Goal: Information Seeking & Learning: Learn about a topic

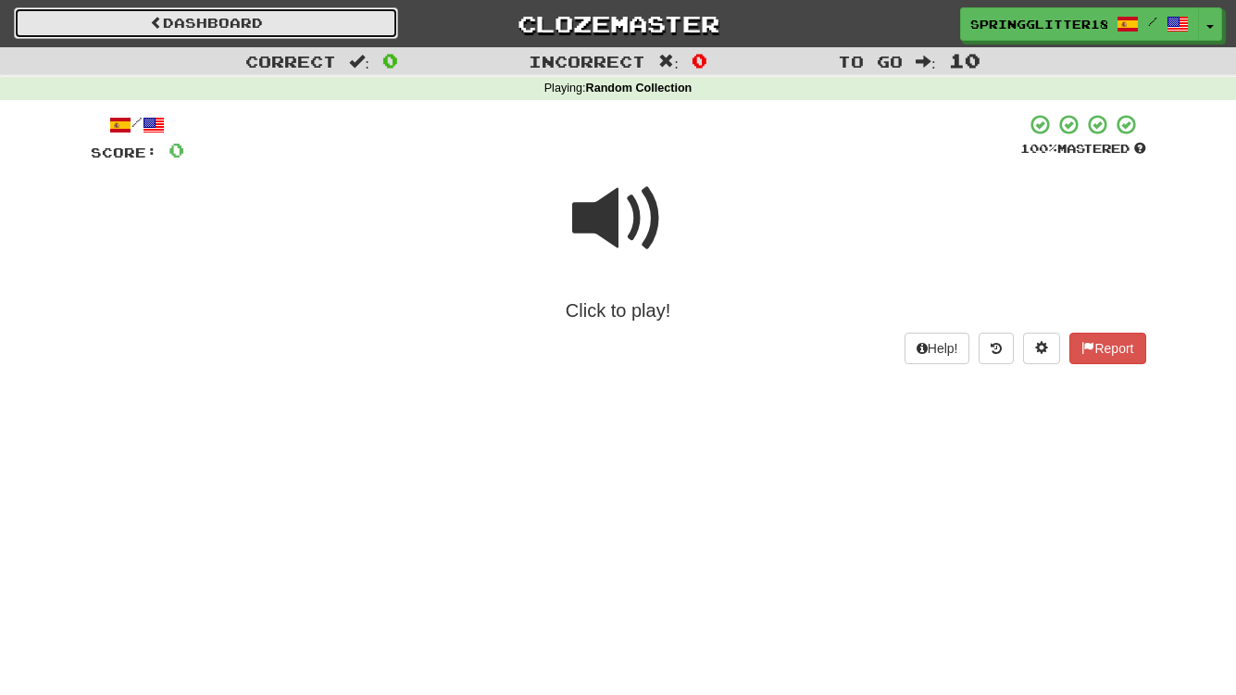
click at [263, 23] on link "Dashboard" at bounding box center [206, 22] width 384 height 31
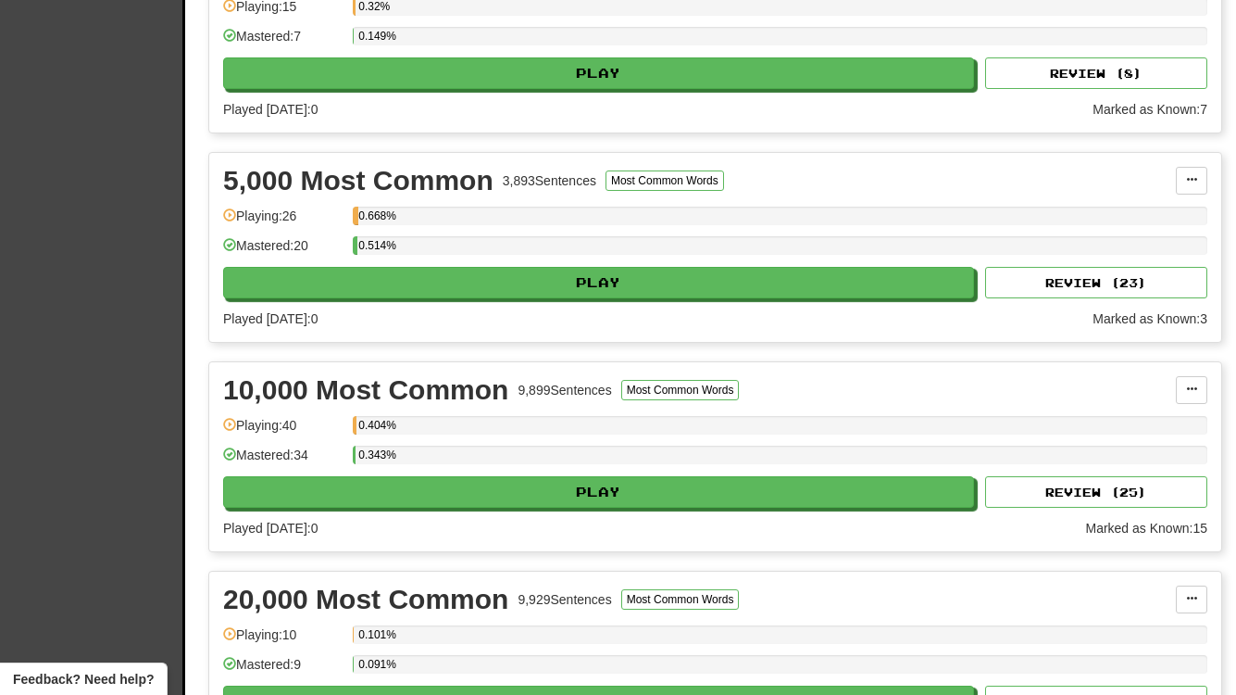
scroll to position [1477, 0]
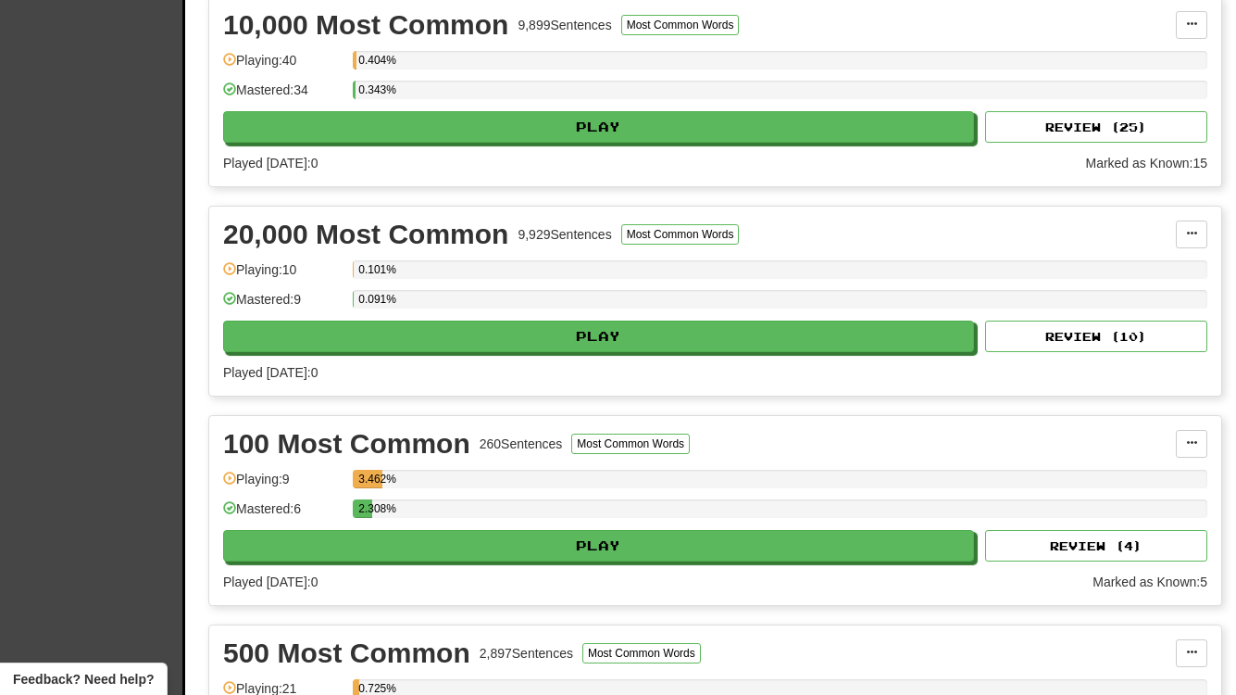
click at [586, 565] on div "100 Most Common 260 Sentences Most Common Words Manage Sentences Unpin from Das…" at bounding box center [715, 510] width 1012 height 189
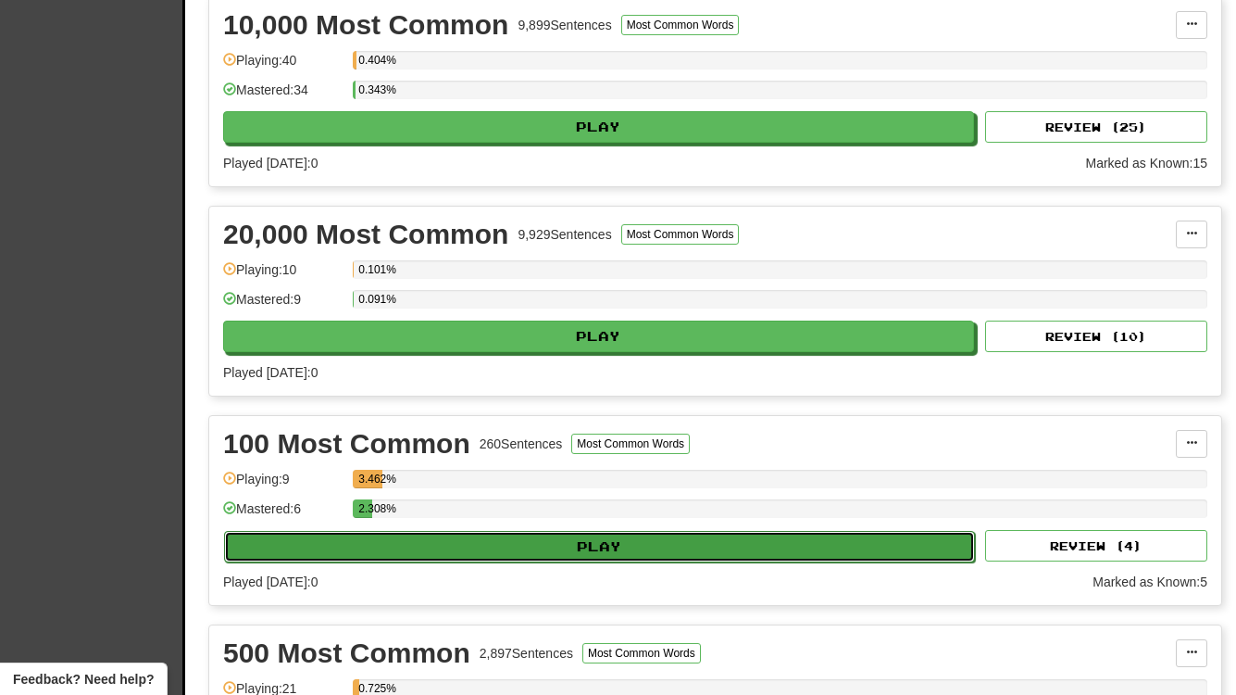
click at [578, 548] on button "Play" at bounding box center [599, 546] width 751 height 31
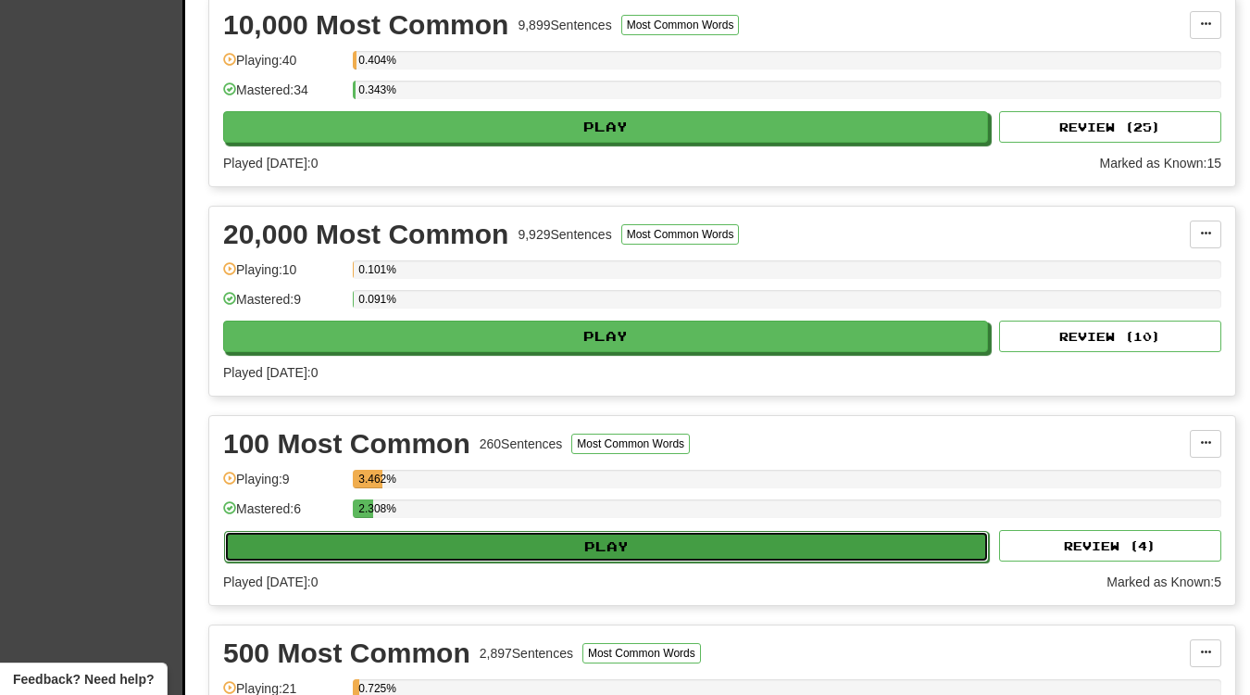
select select "**"
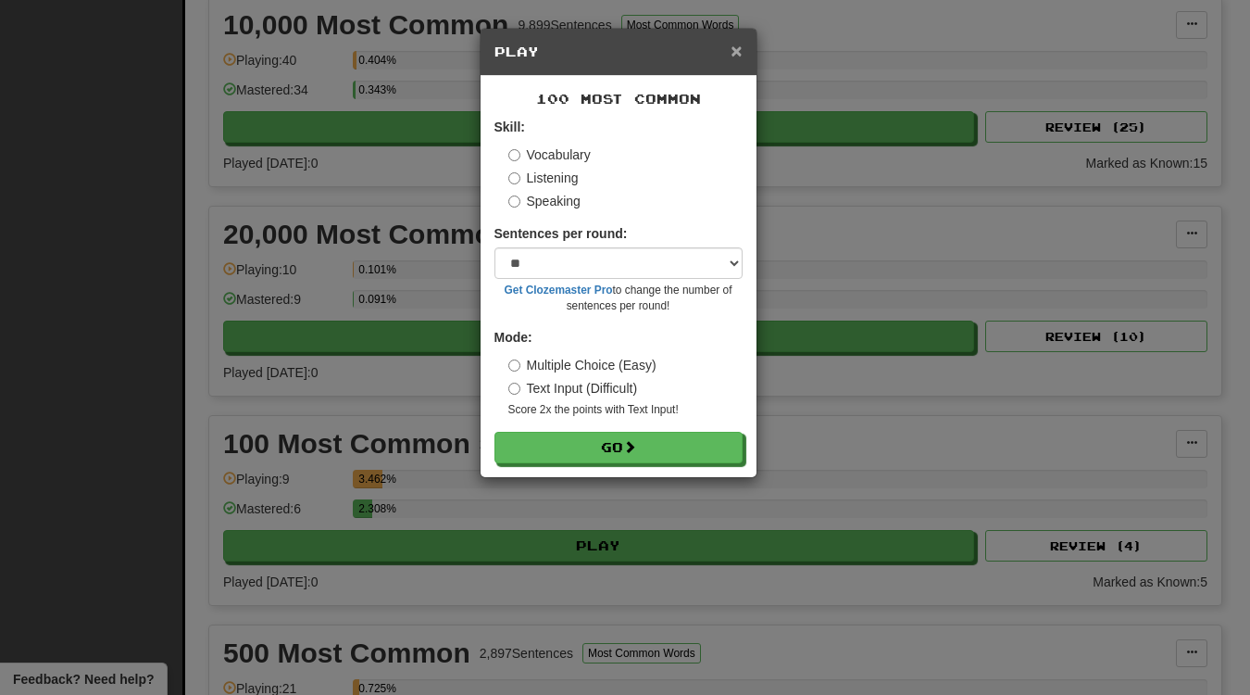
drag, startPoint x: 735, startPoint y: 45, endPoint x: 714, endPoint y: 142, distance: 98.6
click at [735, 45] on span "×" at bounding box center [736, 50] width 11 height 21
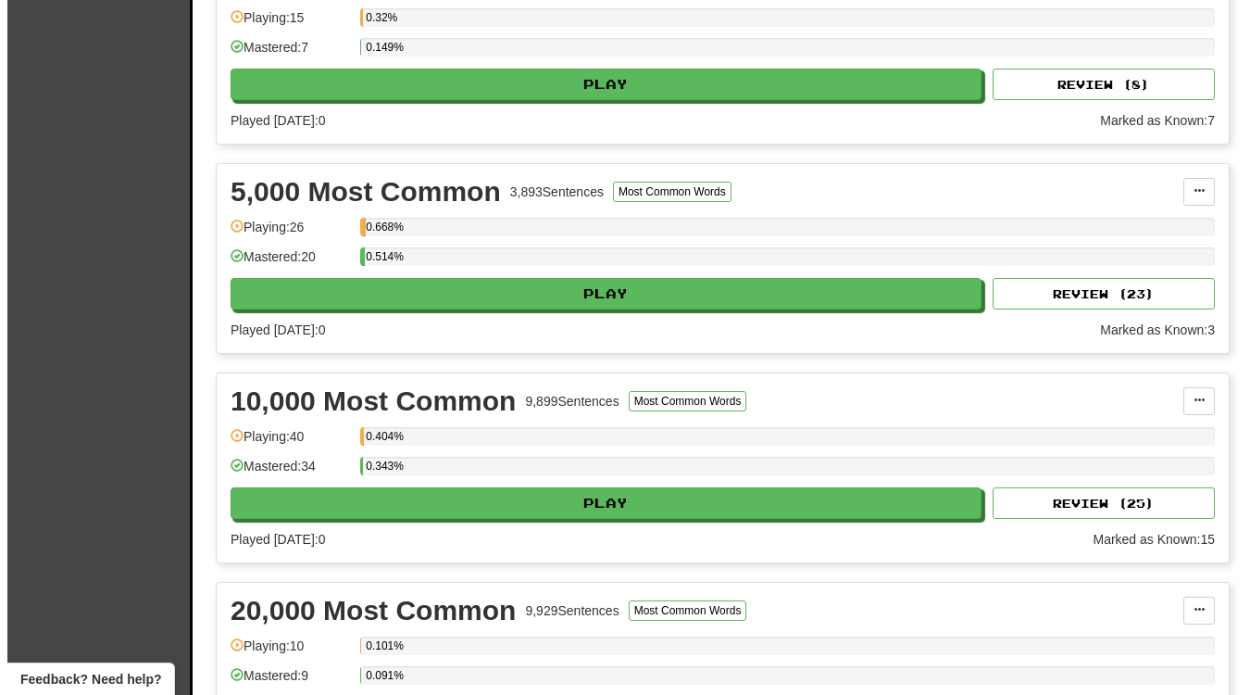
scroll to position [1123, 0]
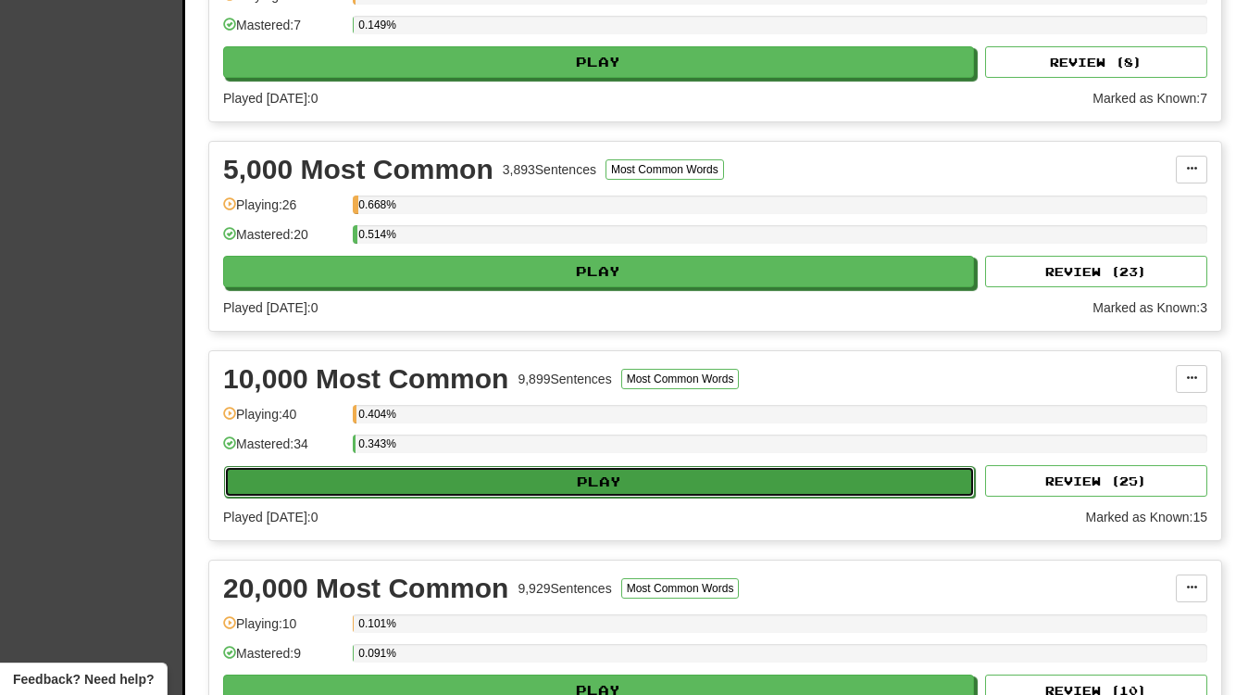
click at [596, 491] on button "Play" at bounding box center [599, 481] width 751 height 31
select select "**"
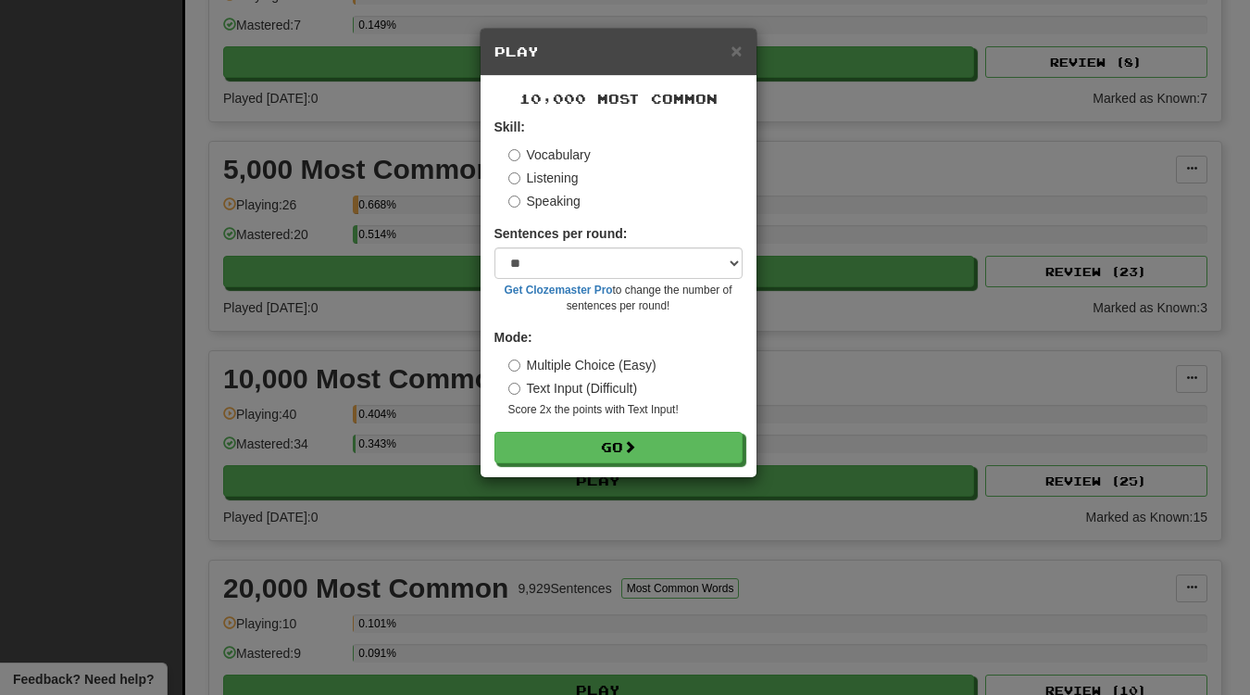
click at [587, 383] on label "Text Input (Difficult)" at bounding box center [573, 388] width 130 height 19
click at [553, 194] on label "Speaking" at bounding box center [544, 201] width 72 height 19
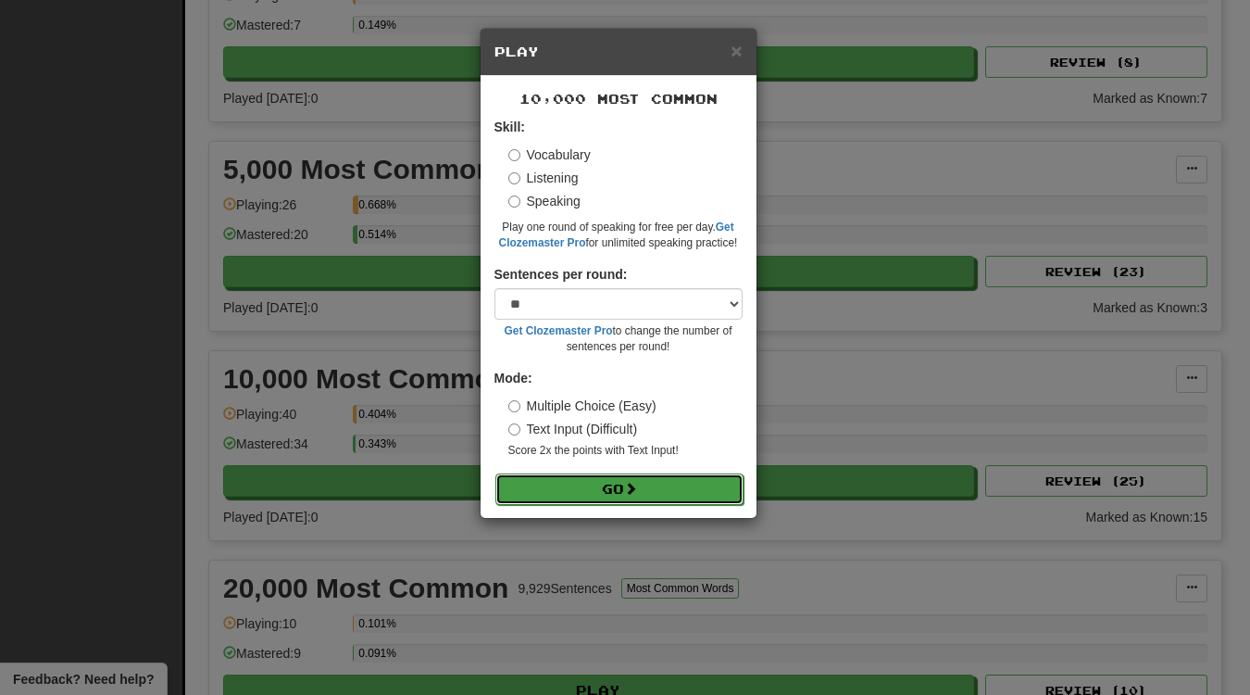
click at [637, 493] on span at bounding box center [630, 488] width 13 height 13
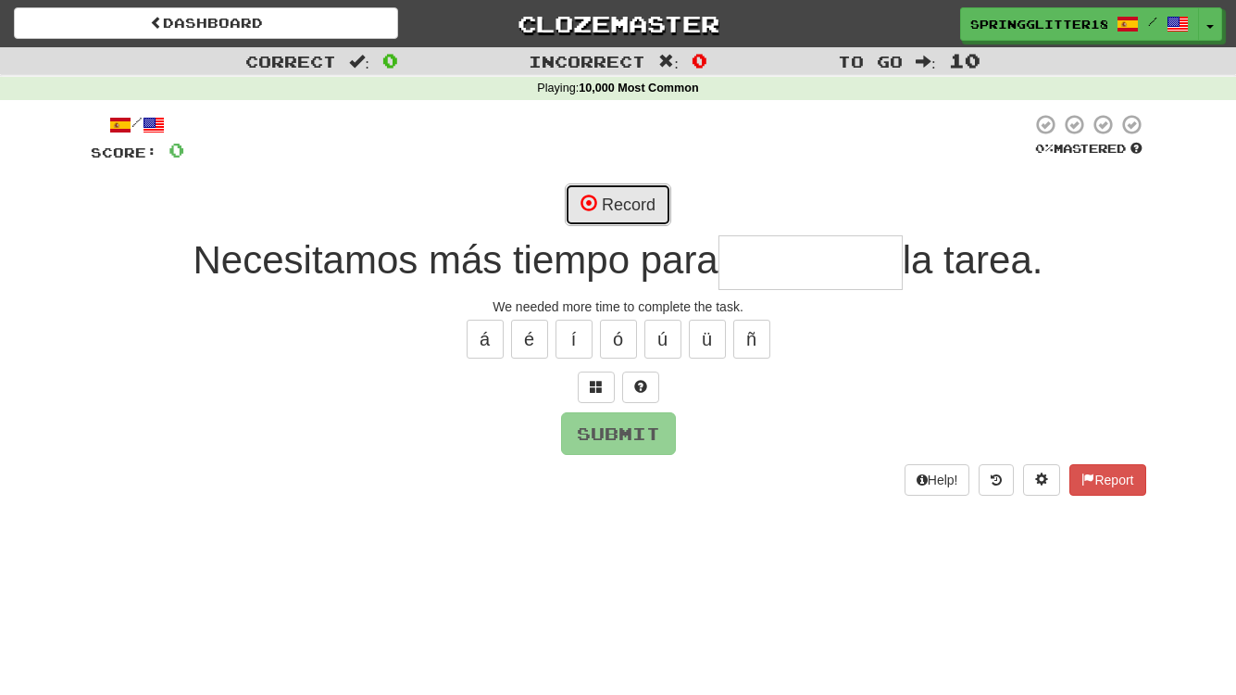
click at [652, 212] on button "Record" at bounding box center [618, 204] width 107 height 43
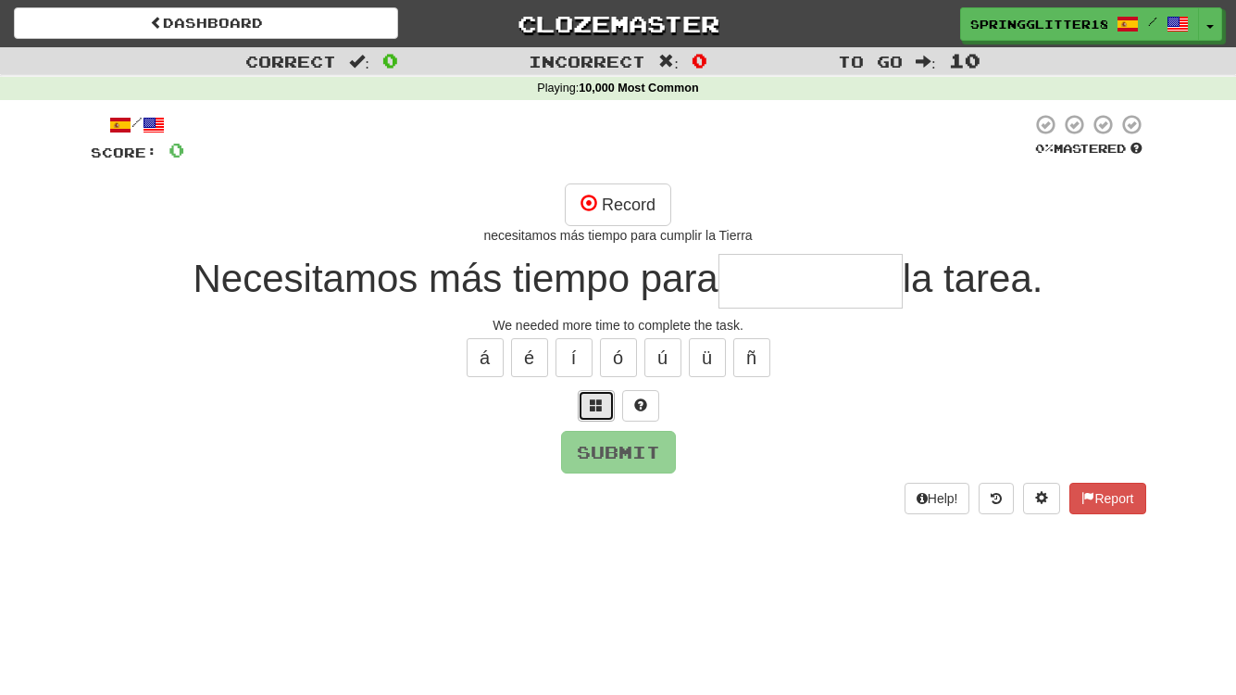
click at [593, 395] on button at bounding box center [596, 405] width 37 height 31
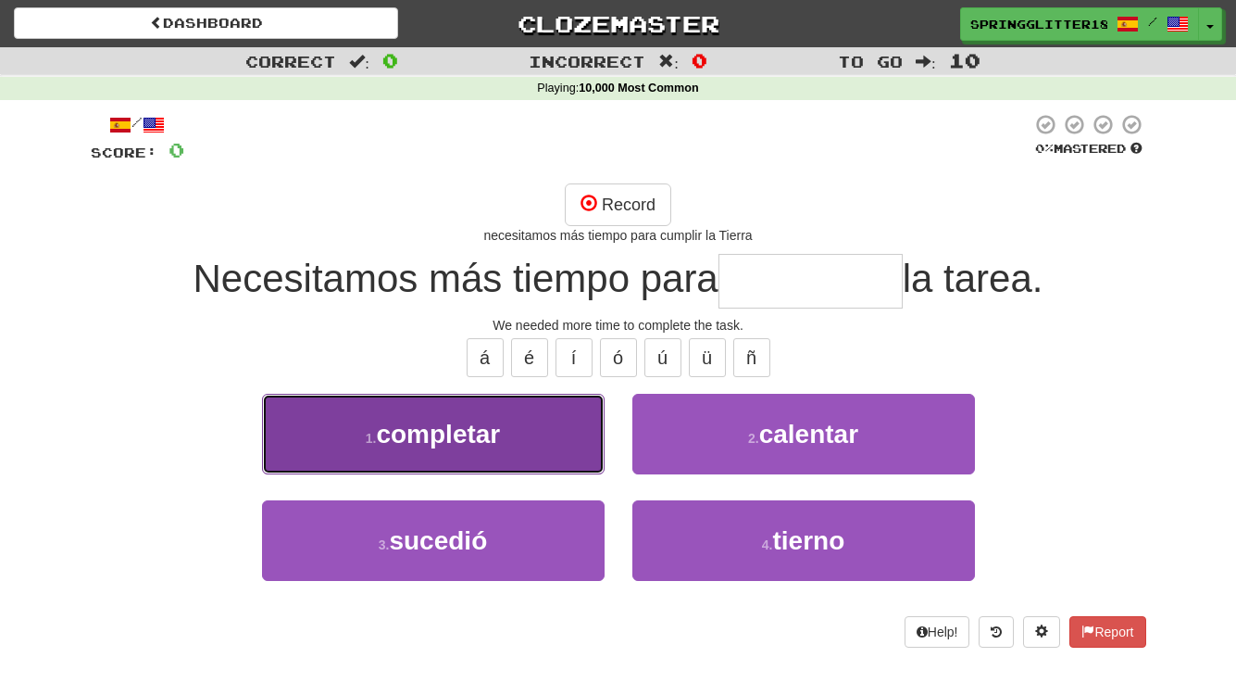
click at [517, 435] on button "1 . completar" at bounding box center [433, 434] width 343 height 81
type input "*********"
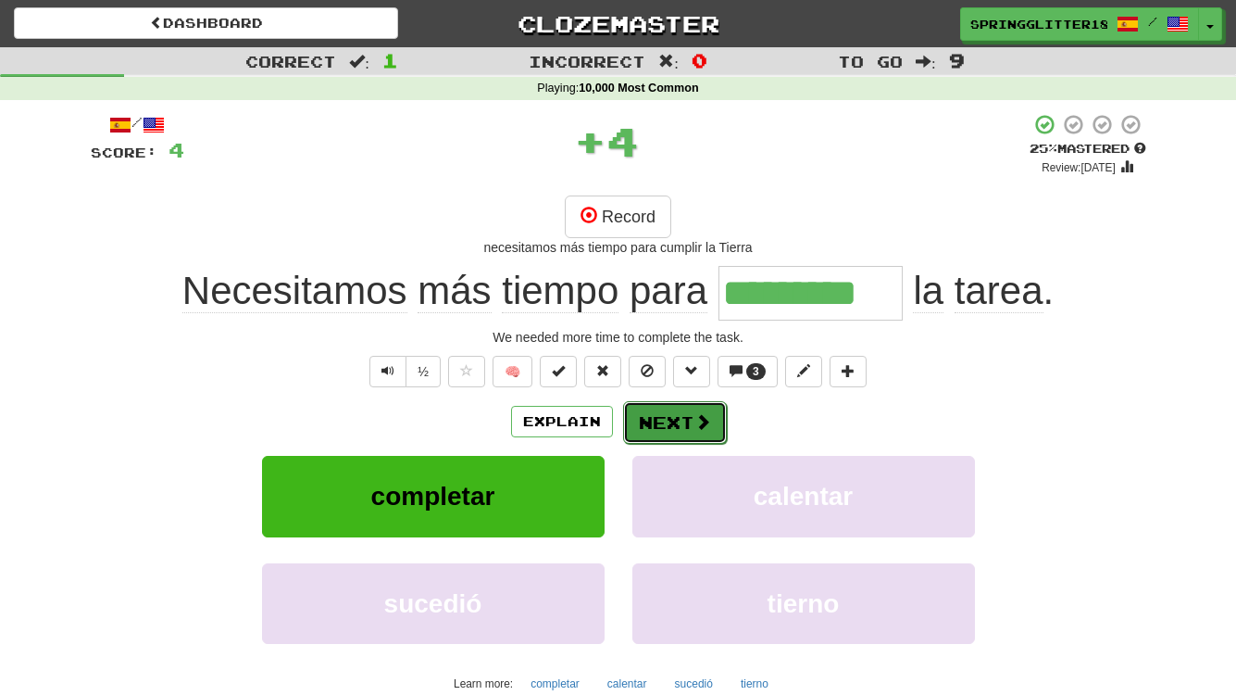
click at [696, 407] on button "Next" at bounding box center [675, 422] width 104 height 43
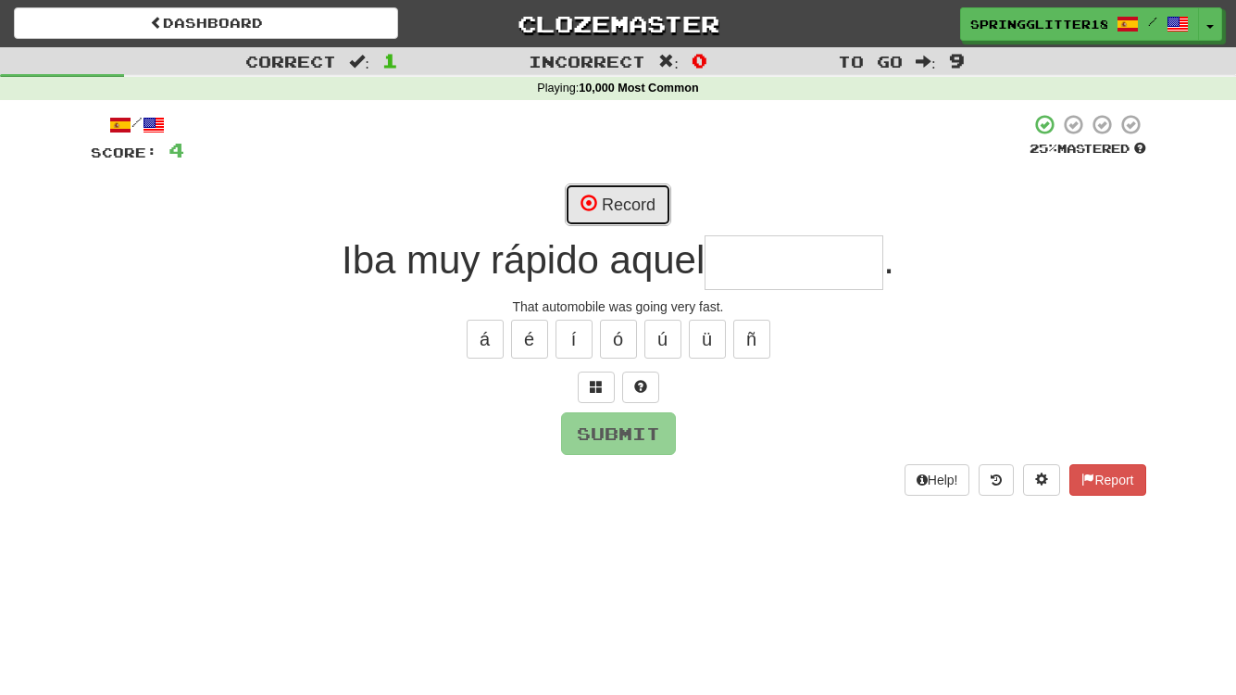
click at [582, 215] on button "Record" at bounding box center [618, 204] width 107 height 43
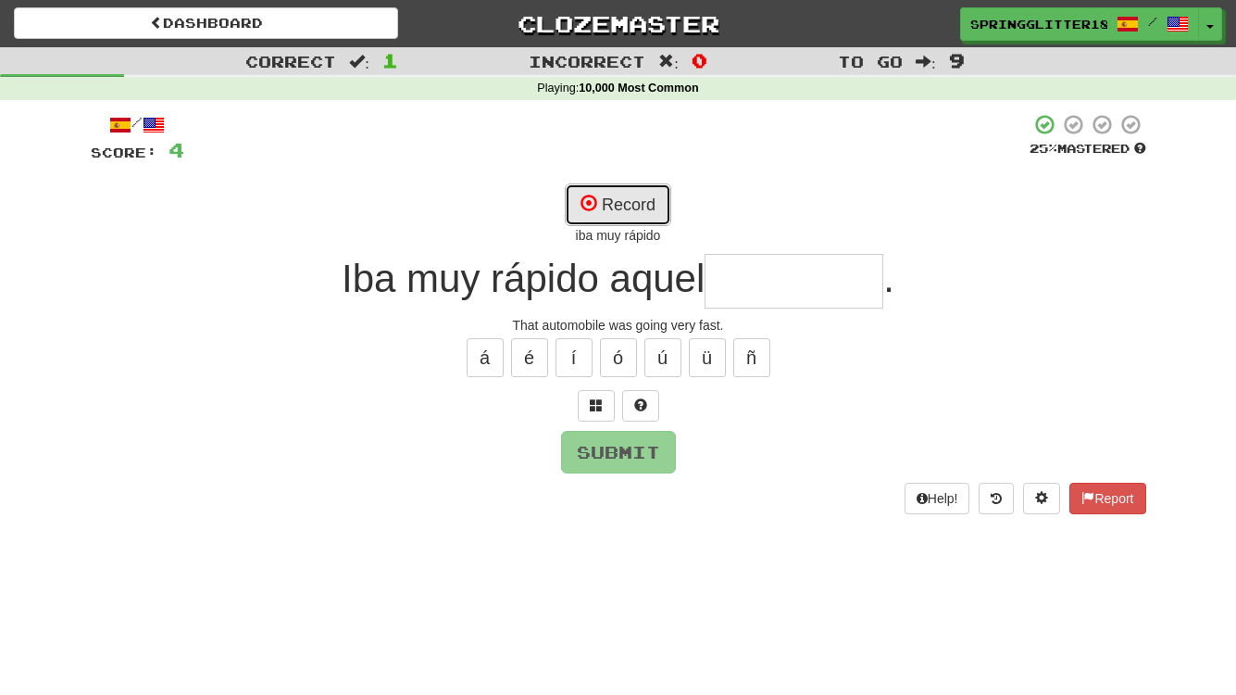
click at [635, 190] on button "Record" at bounding box center [618, 204] width 107 height 43
click at [650, 187] on button "Record" at bounding box center [618, 204] width 107 height 43
click at [604, 395] on button at bounding box center [596, 405] width 37 height 31
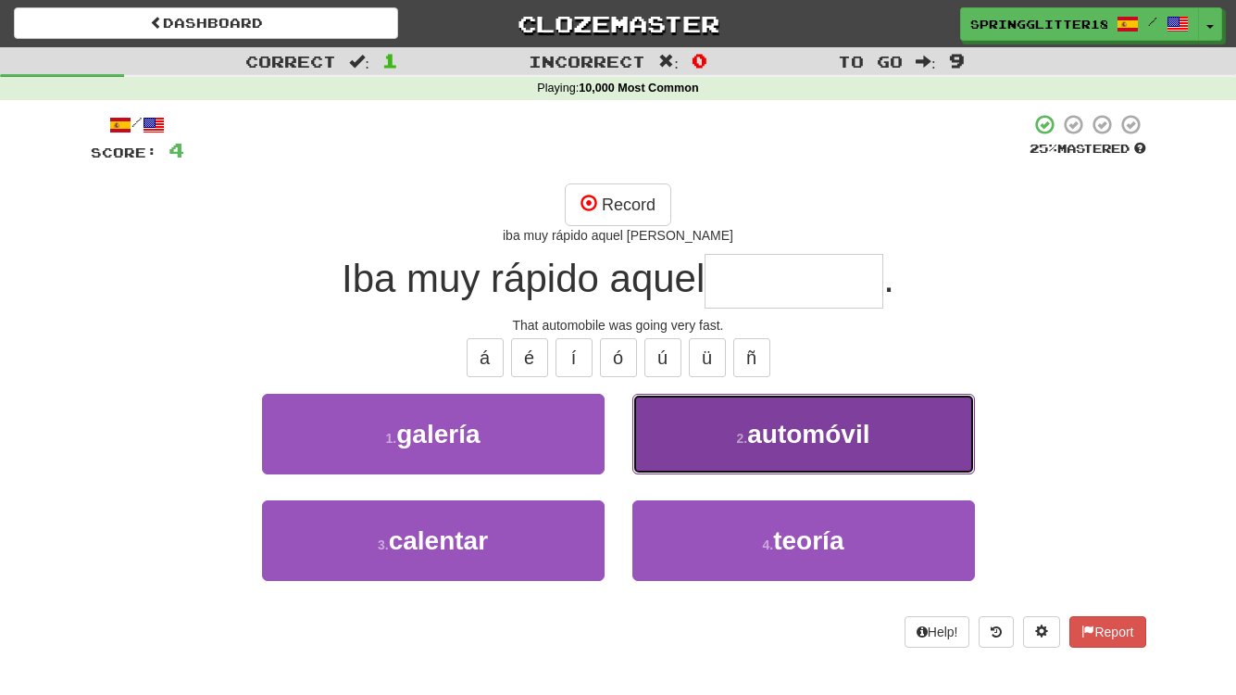
click at [820, 437] on span "automóvil" at bounding box center [808, 434] width 122 height 29
type input "*********"
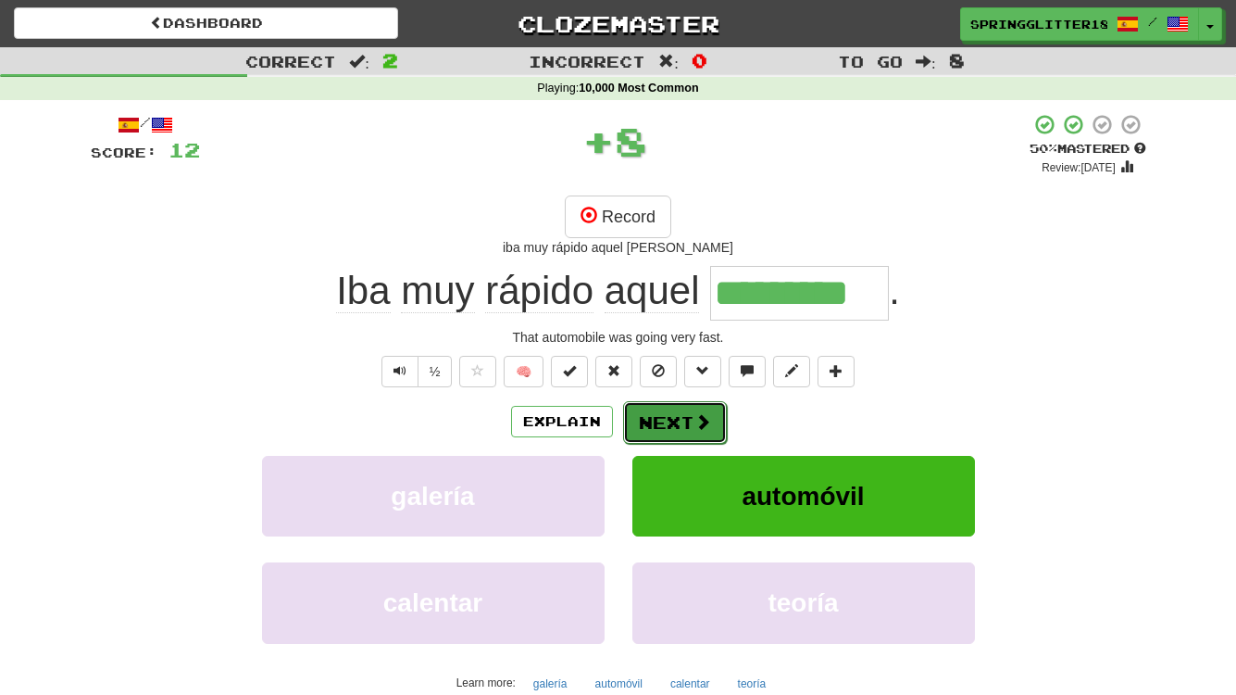
click at [681, 417] on button "Next" at bounding box center [675, 422] width 104 height 43
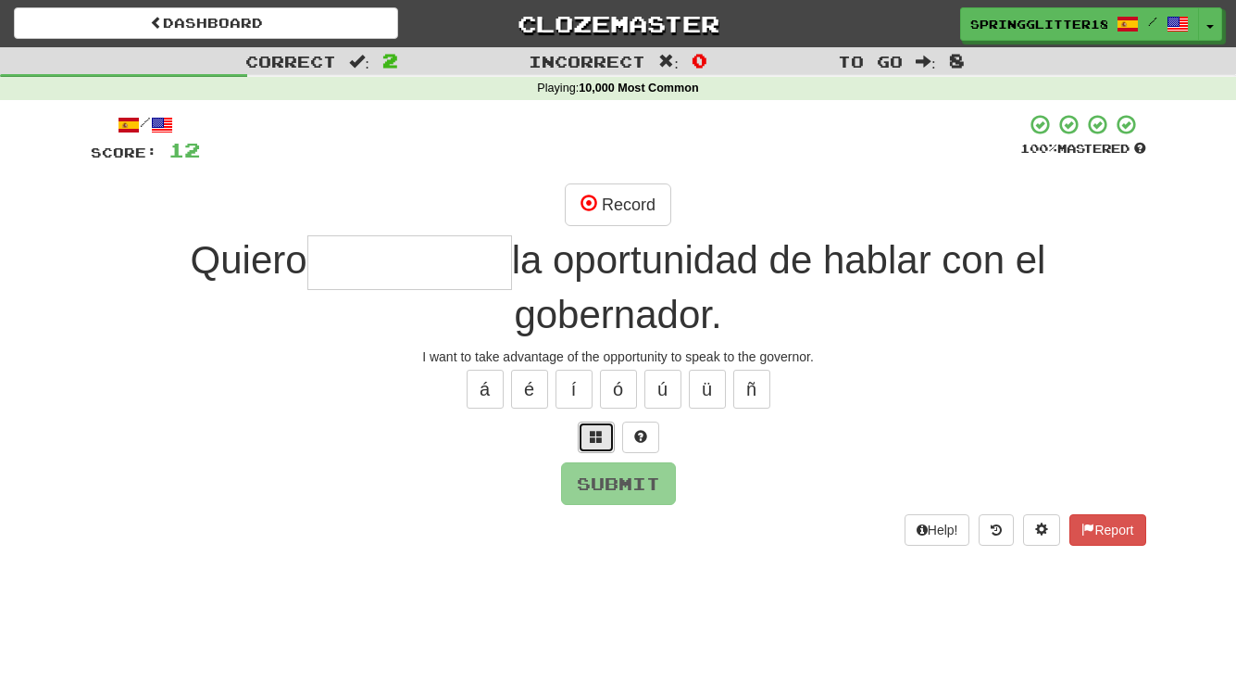
click at [597, 439] on span at bounding box center [596, 436] width 13 height 13
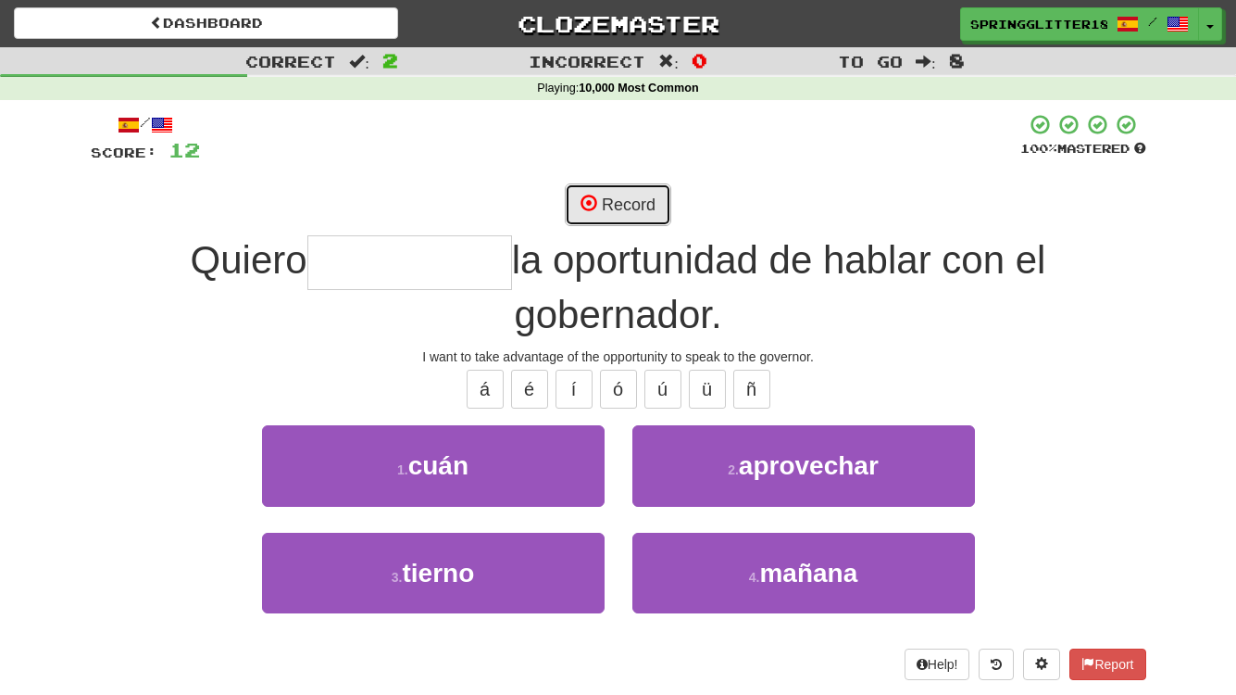
click at [652, 200] on button "Record" at bounding box center [618, 204] width 107 height 43
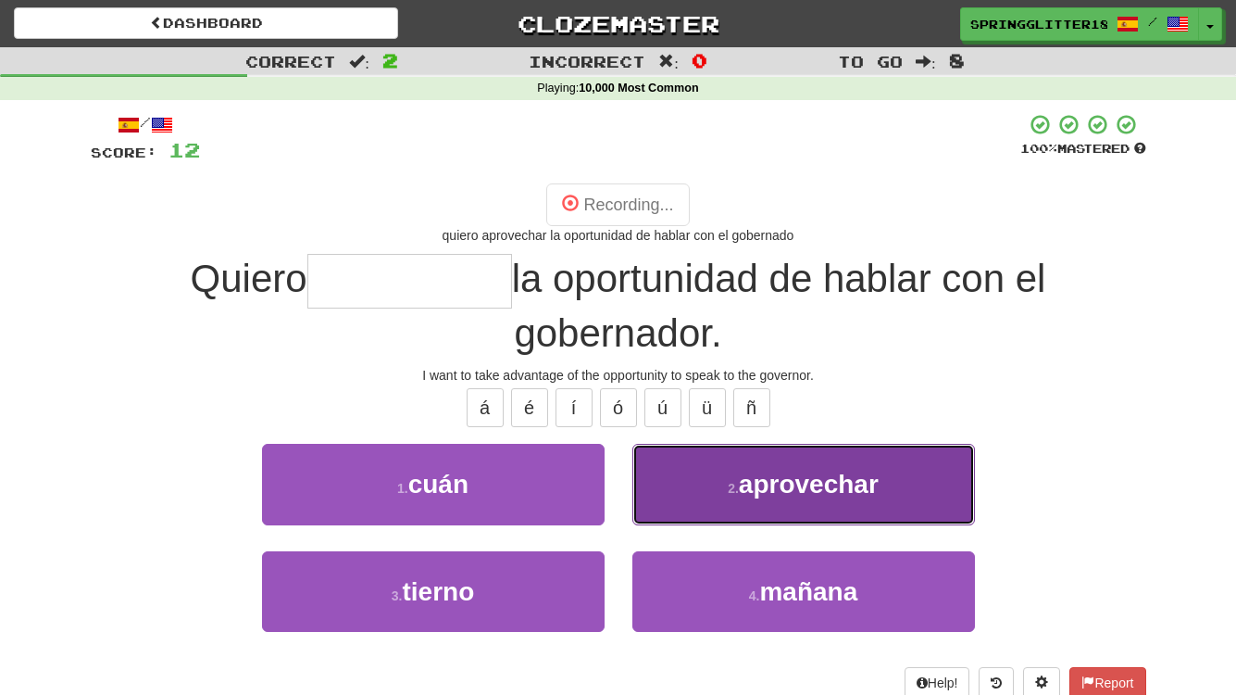
click at [751, 476] on span "aprovechar" at bounding box center [809, 484] width 140 height 29
type input "**********"
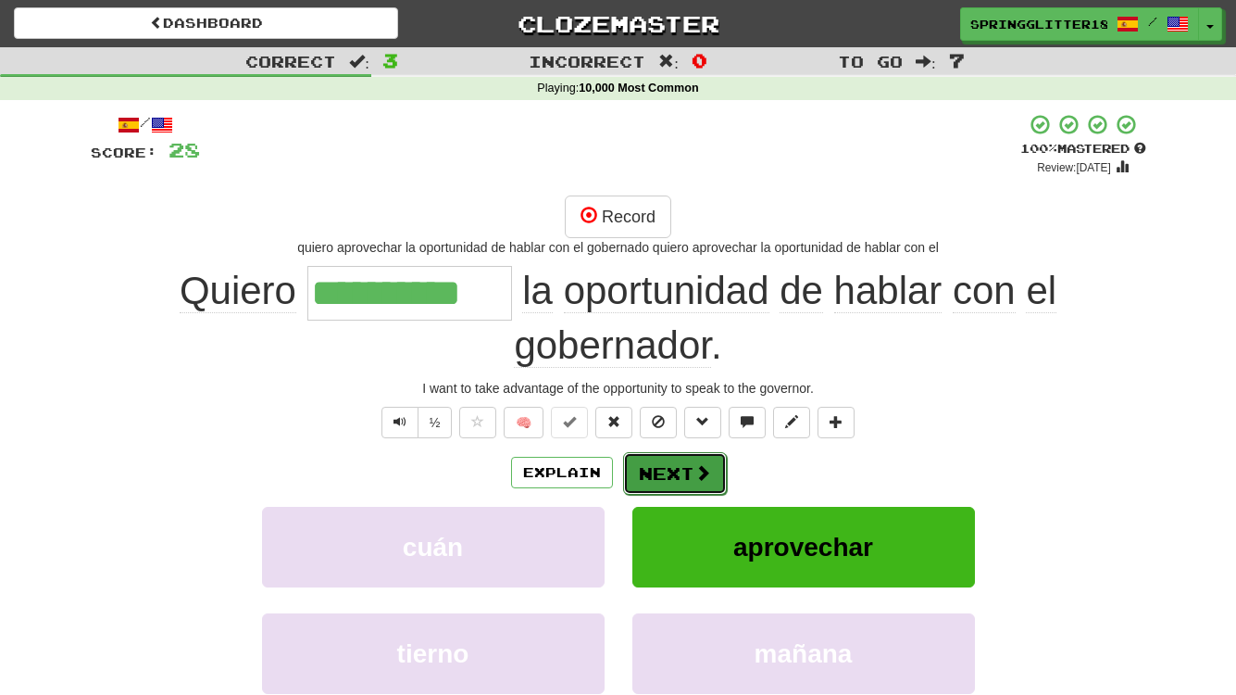
click at [679, 465] on button "Next" at bounding box center [675, 473] width 104 height 43
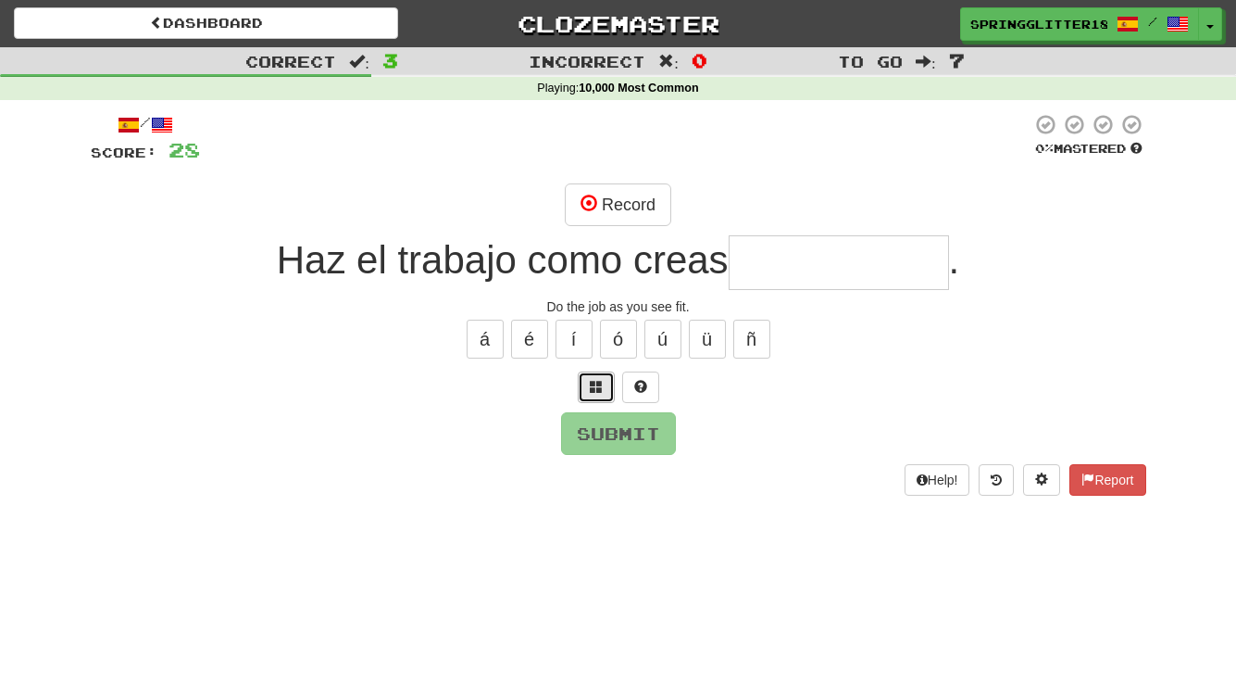
click at [602, 388] on button at bounding box center [596, 386] width 37 height 31
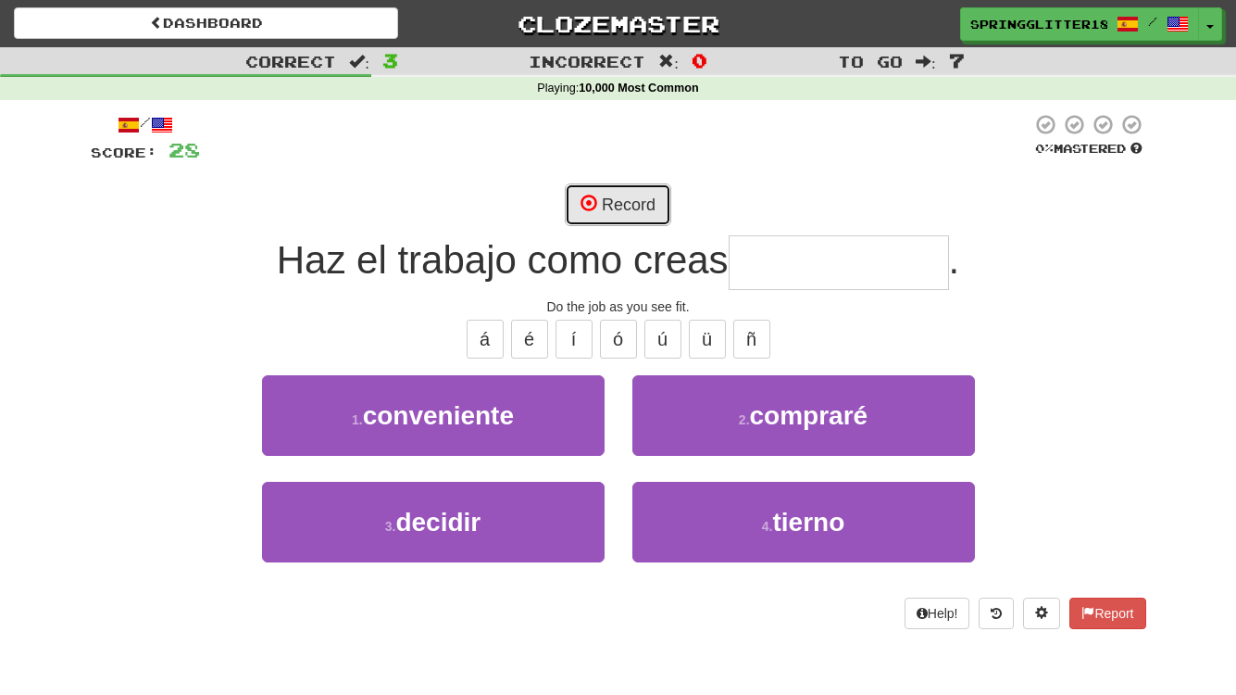
click at [648, 192] on button "Record" at bounding box center [618, 204] width 107 height 43
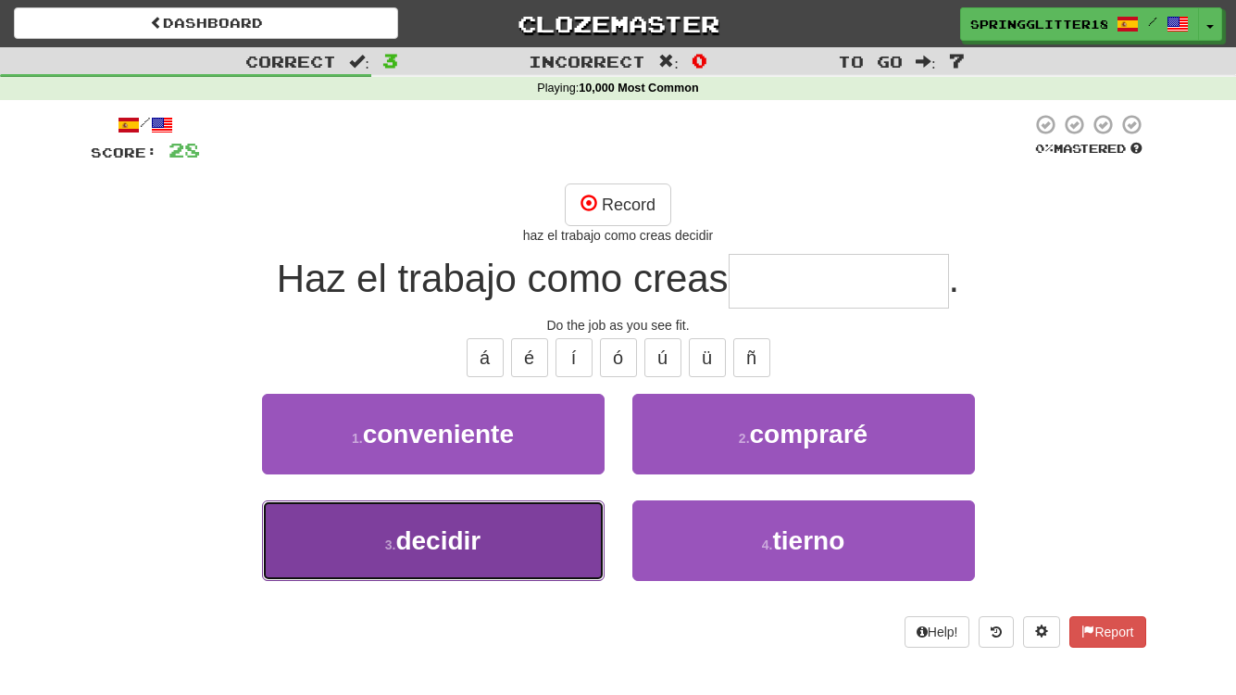
click at [554, 514] on button "3 . decidir" at bounding box center [433, 540] width 343 height 81
type input "**********"
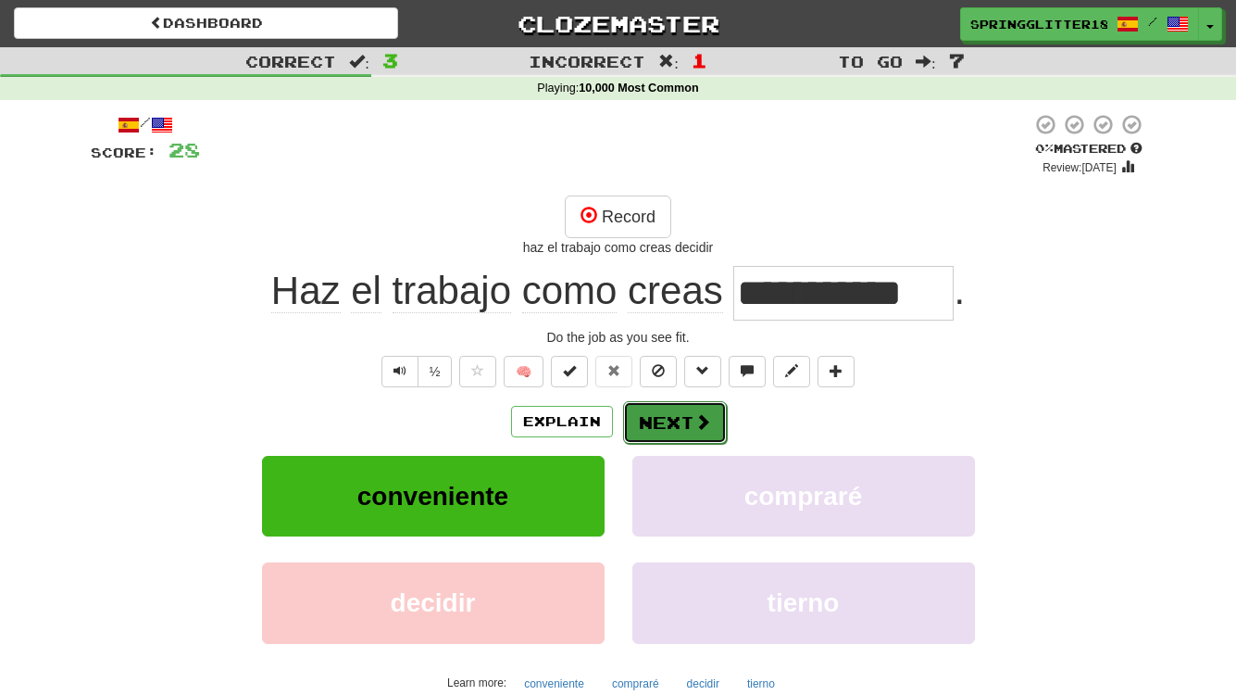
click at [665, 414] on button "Next" at bounding box center [675, 422] width 104 height 43
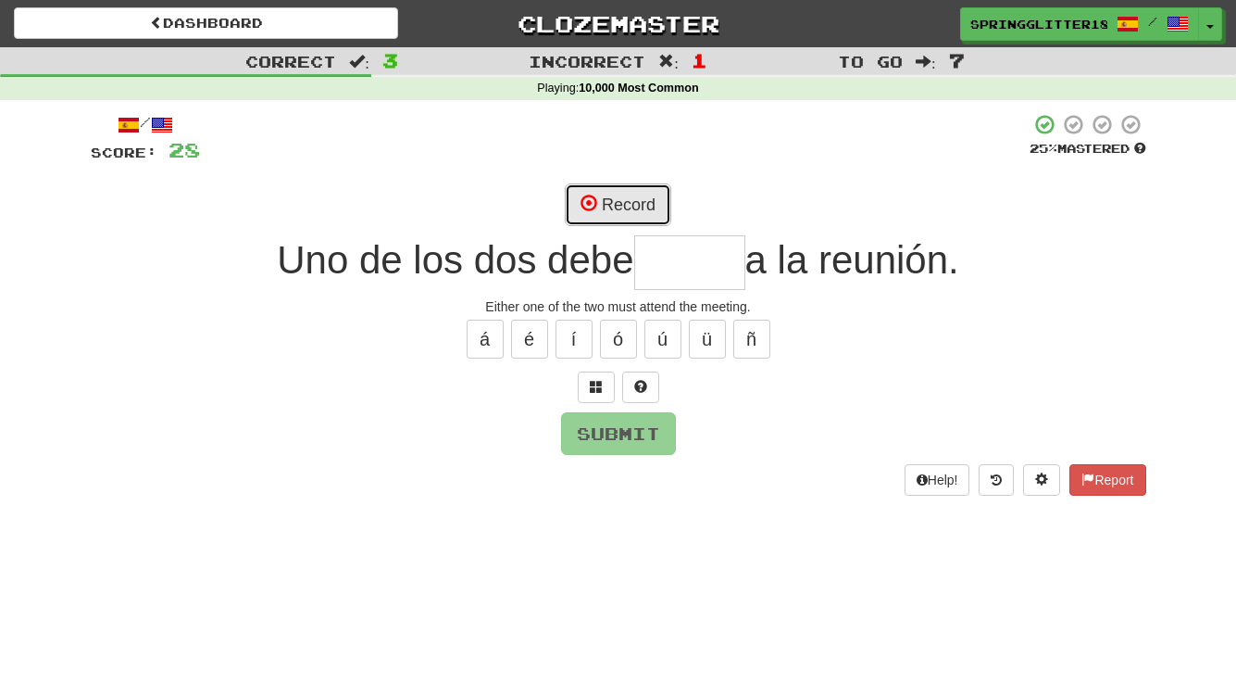
click at [631, 193] on button "Record" at bounding box center [618, 204] width 107 height 43
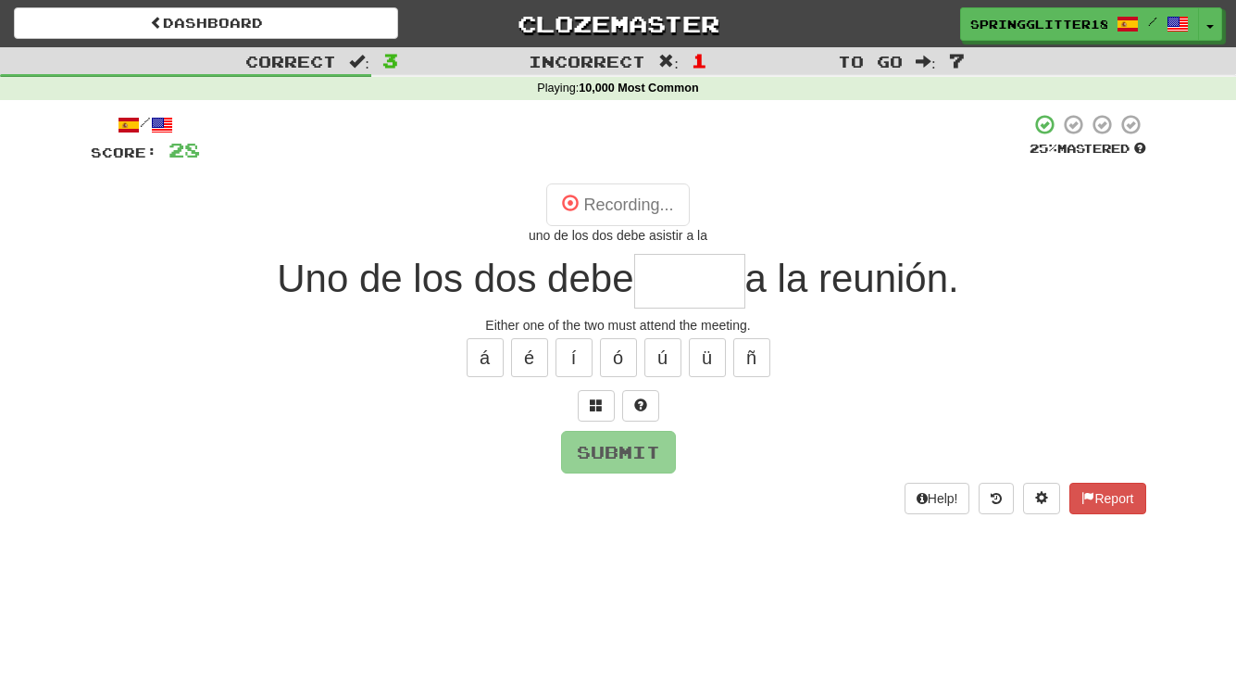
type input "*******"
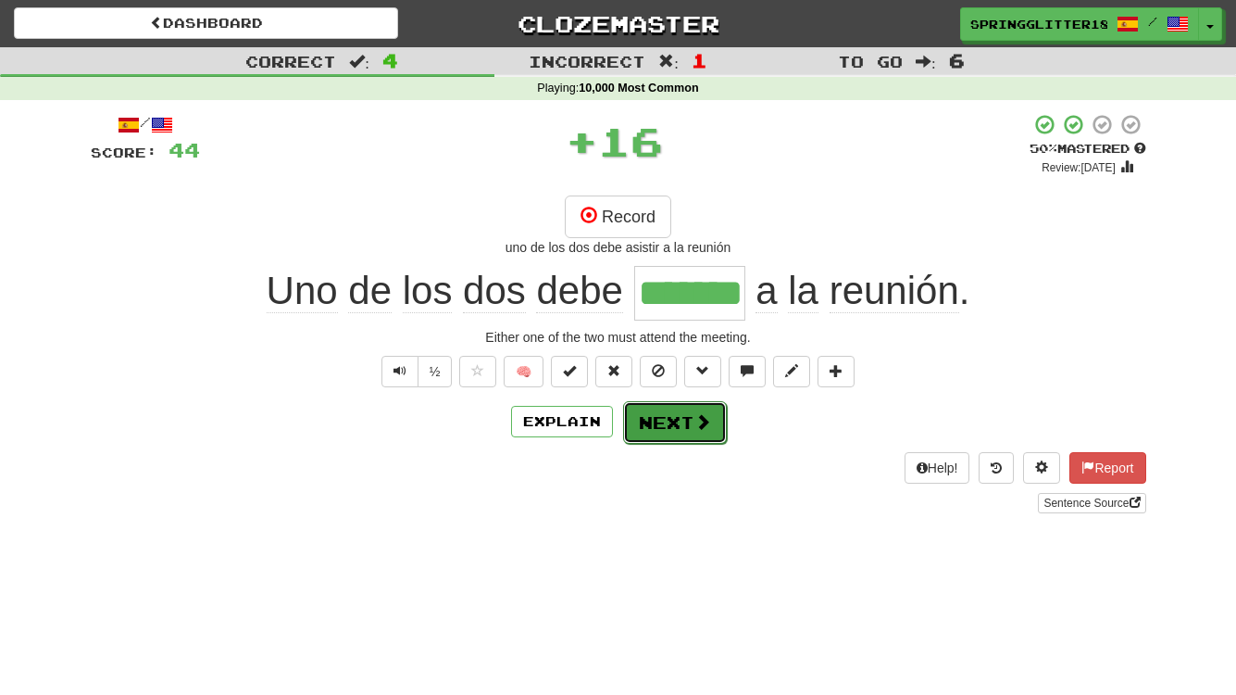
click at [686, 426] on button "Next" at bounding box center [675, 422] width 104 height 43
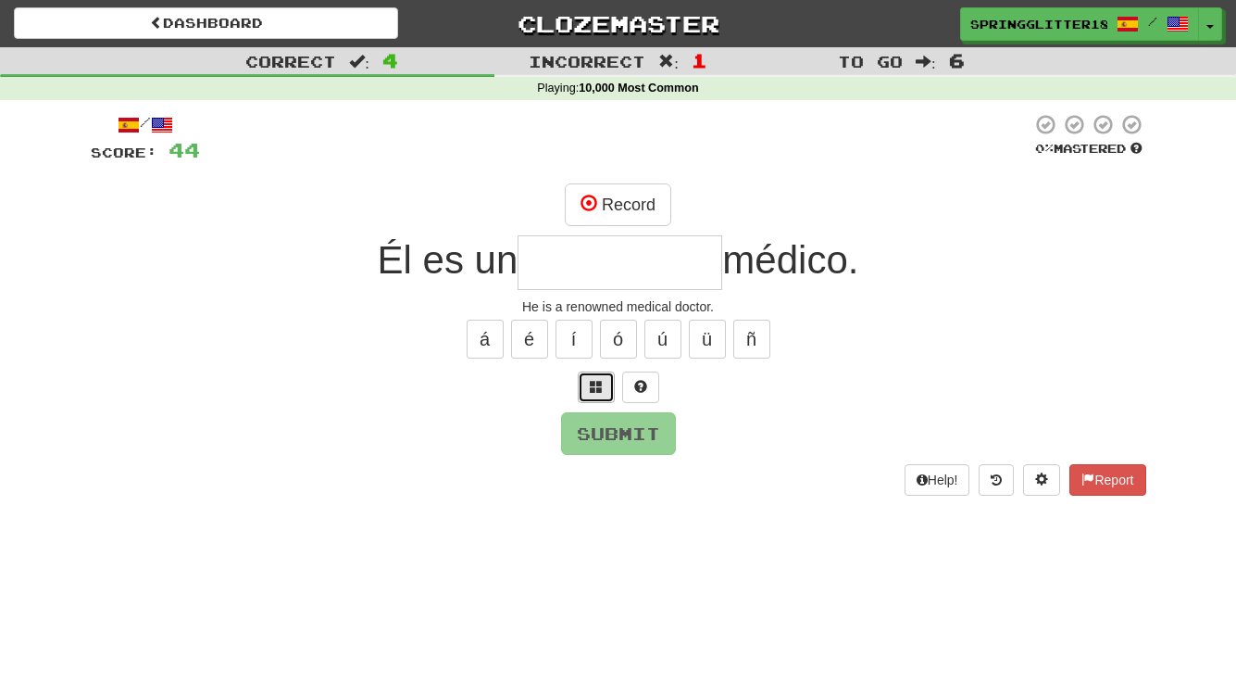
click at [595, 388] on span at bounding box center [596, 386] width 13 height 13
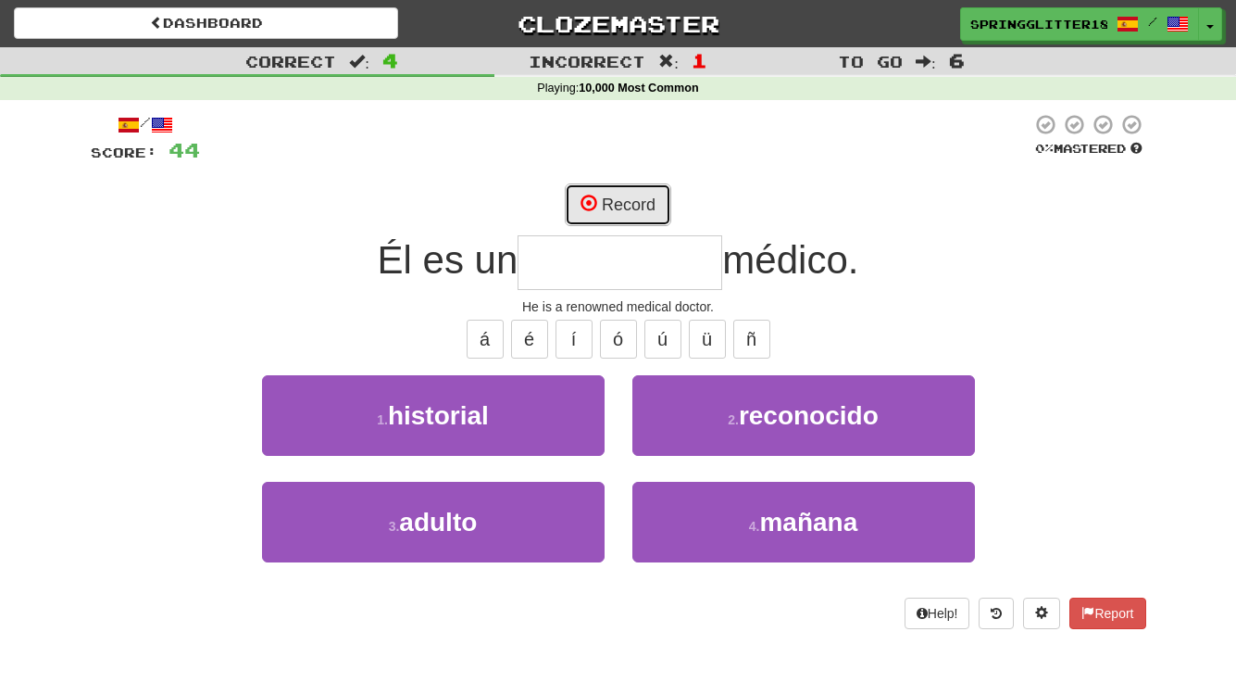
click at [636, 202] on button "Record" at bounding box center [618, 204] width 107 height 43
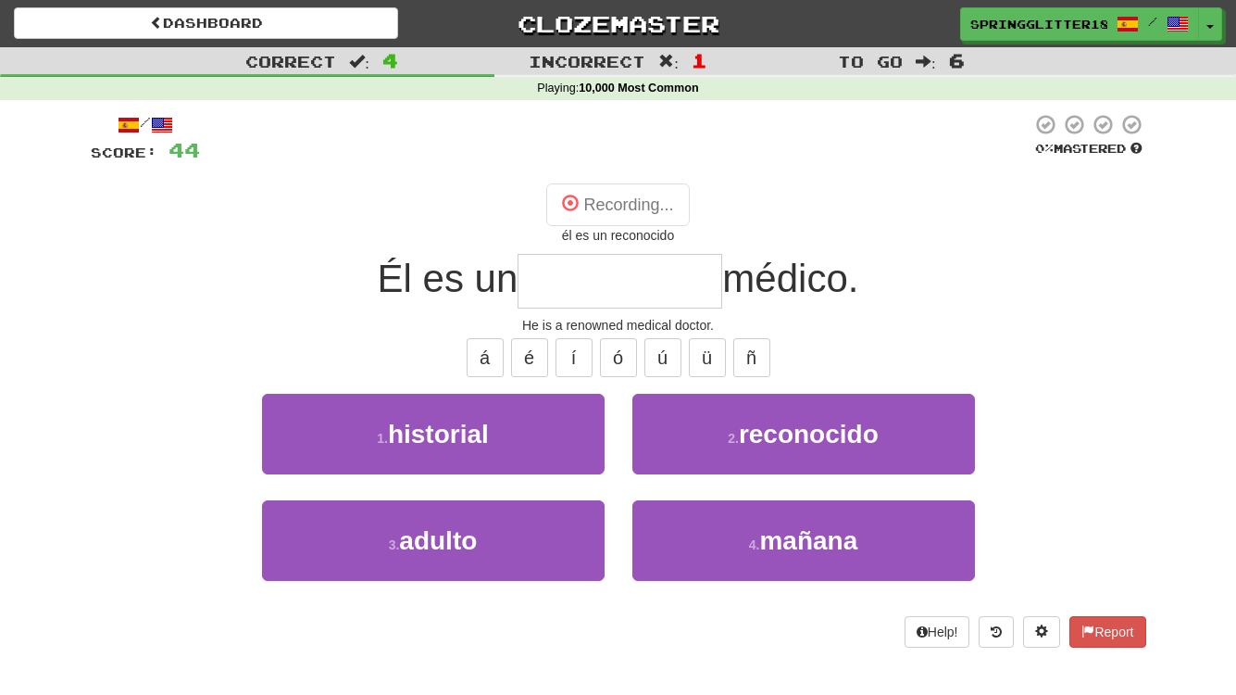
type input "**********"
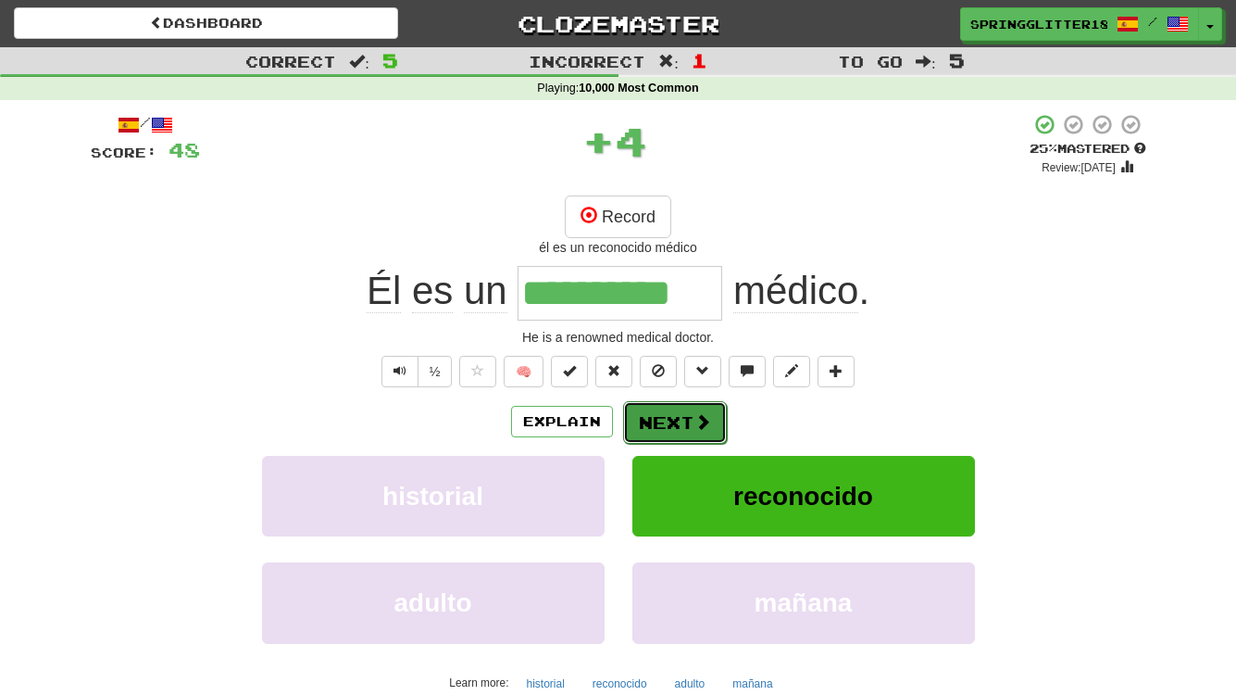
click at [707, 423] on span at bounding box center [703, 421] width 17 height 17
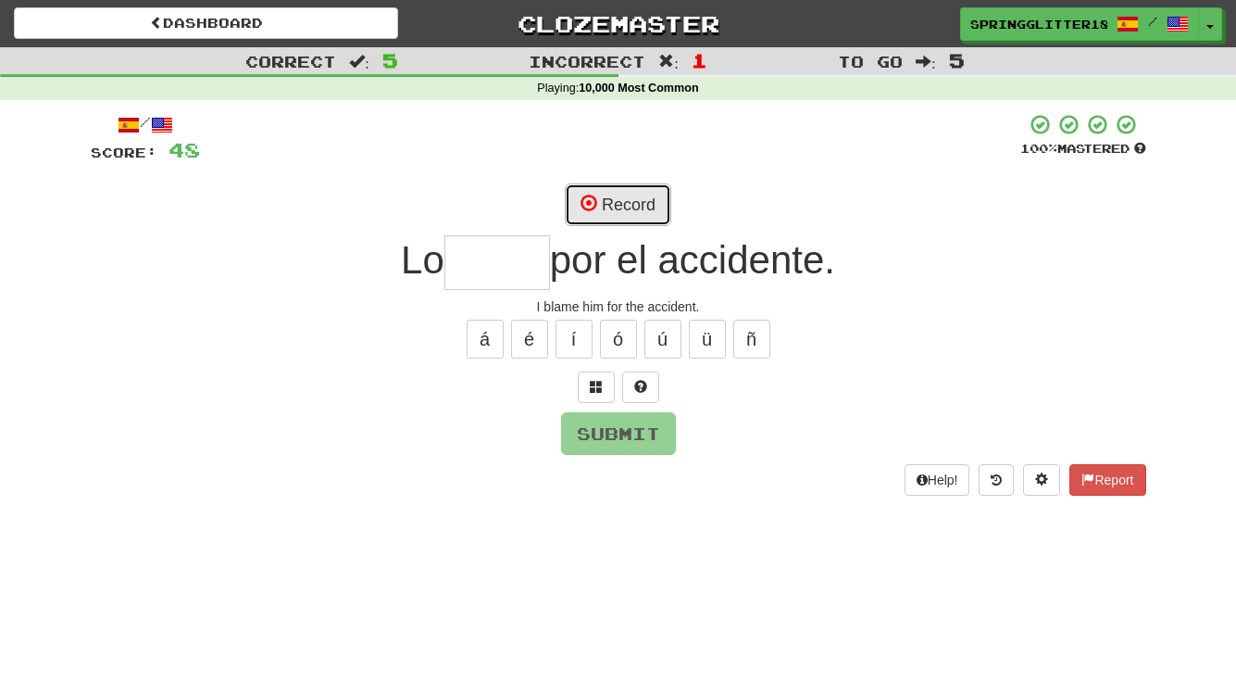
click at [622, 189] on button "Record" at bounding box center [618, 204] width 107 height 43
click at [598, 388] on span at bounding box center [596, 386] width 13 height 13
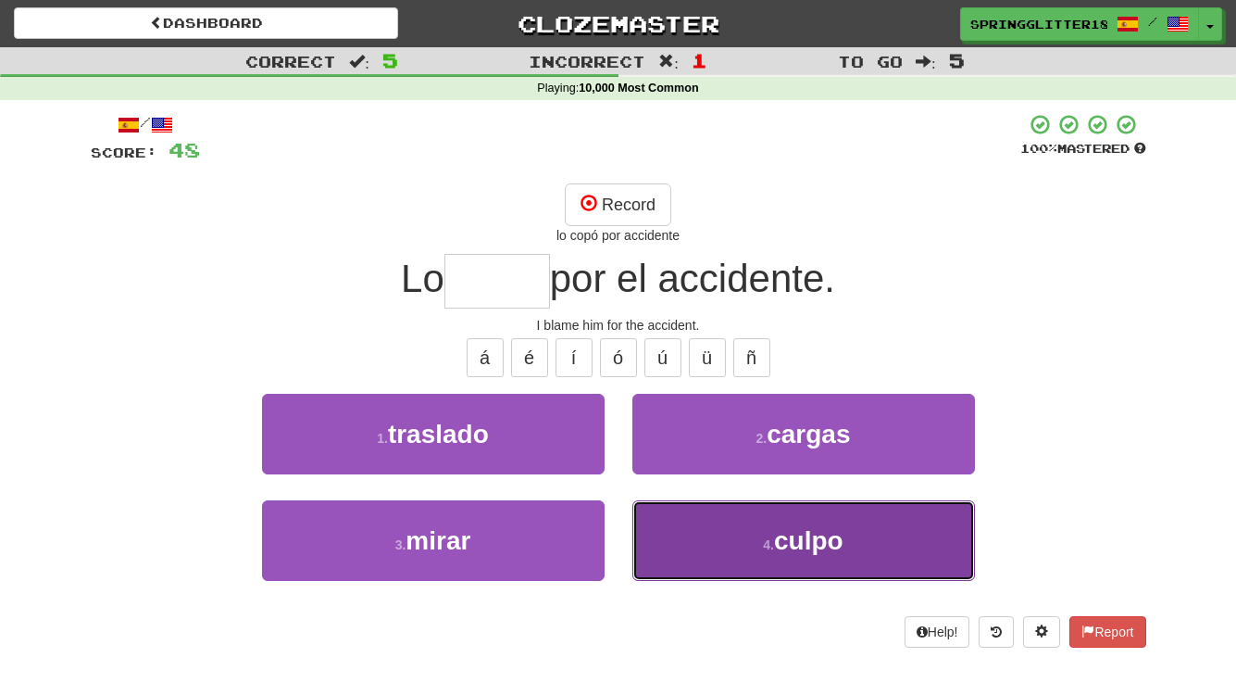
click at [874, 563] on button "4 . culpo" at bounding box center [804, 540] width 343 height 81
type input "*****"
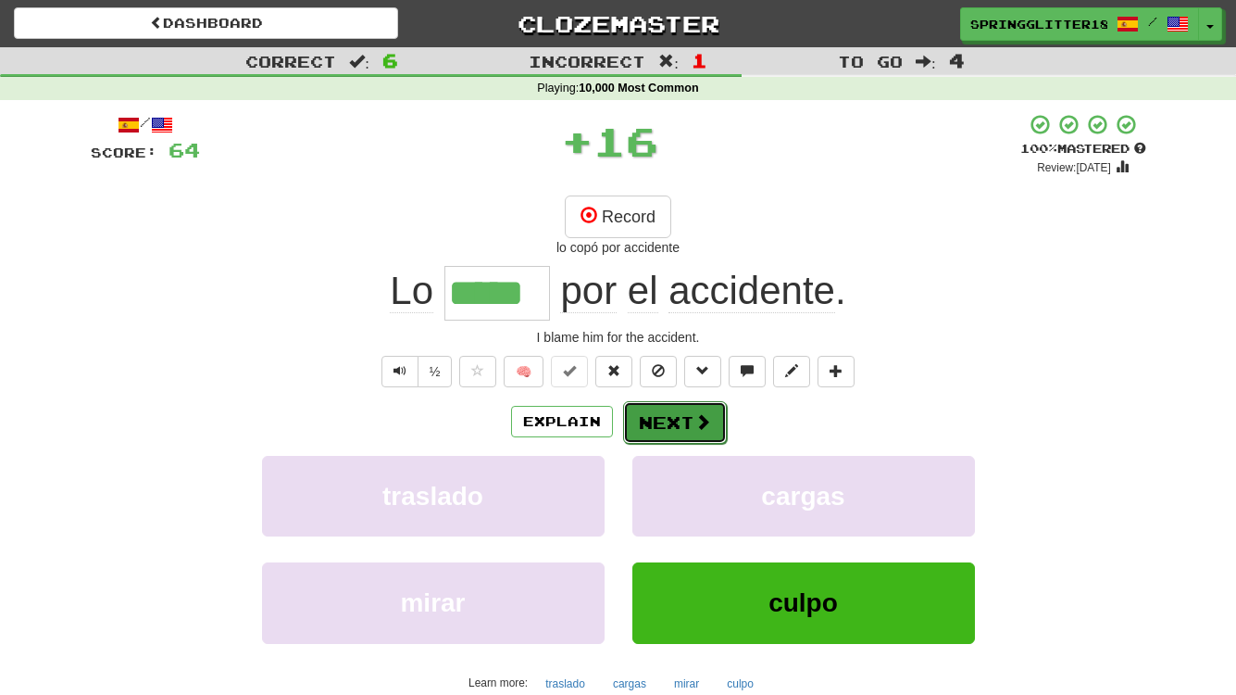
click at [684, 426] on button "Next" at bounding box center [675, 422] width 104 height 43
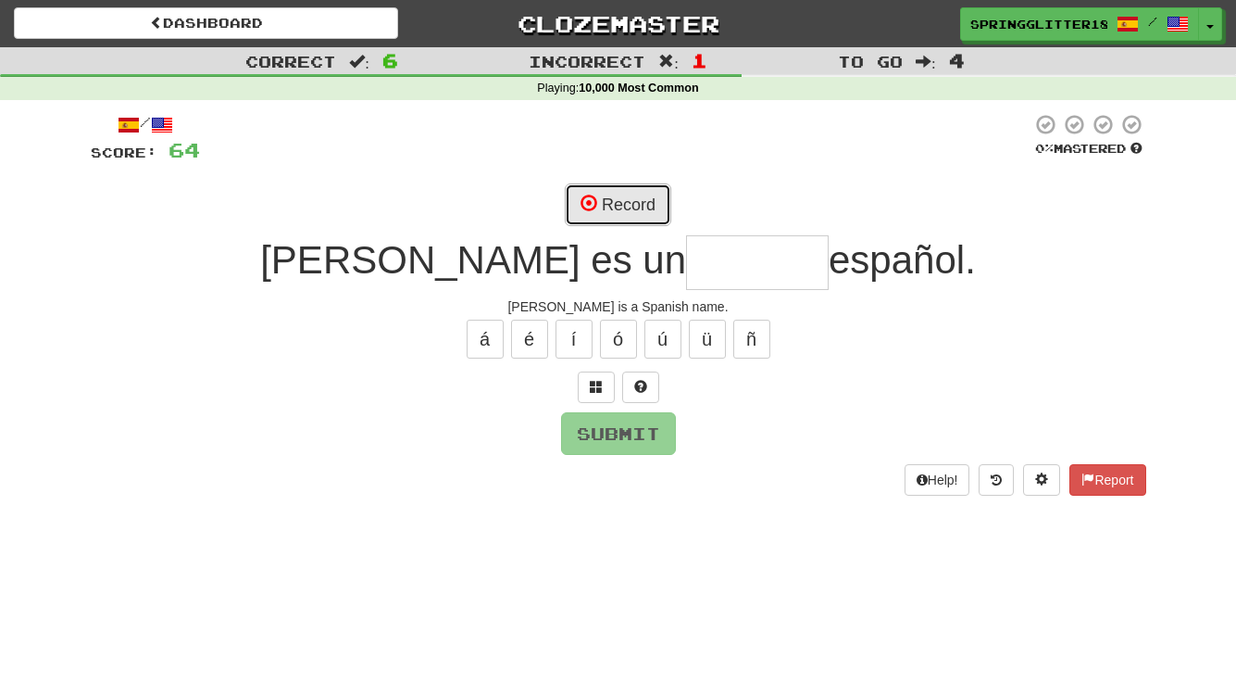
click at [614, 184] on button "Record" at bounding box center [618, 204] width 107 height 43
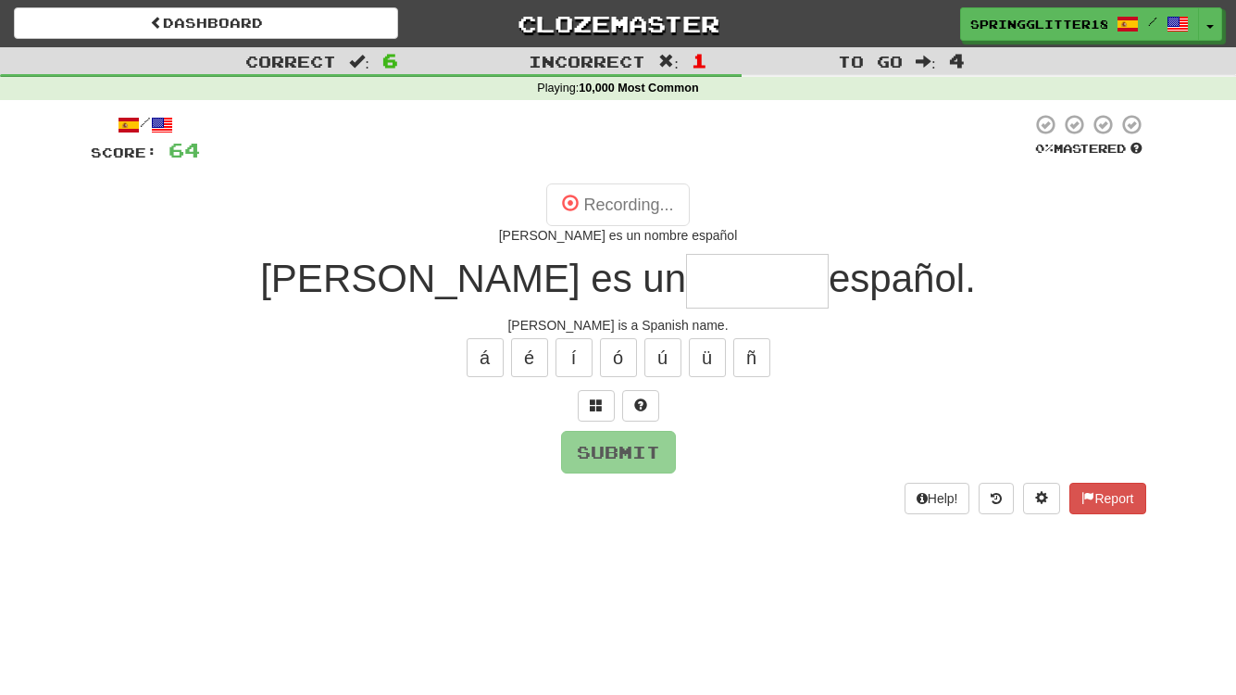
type input "******"
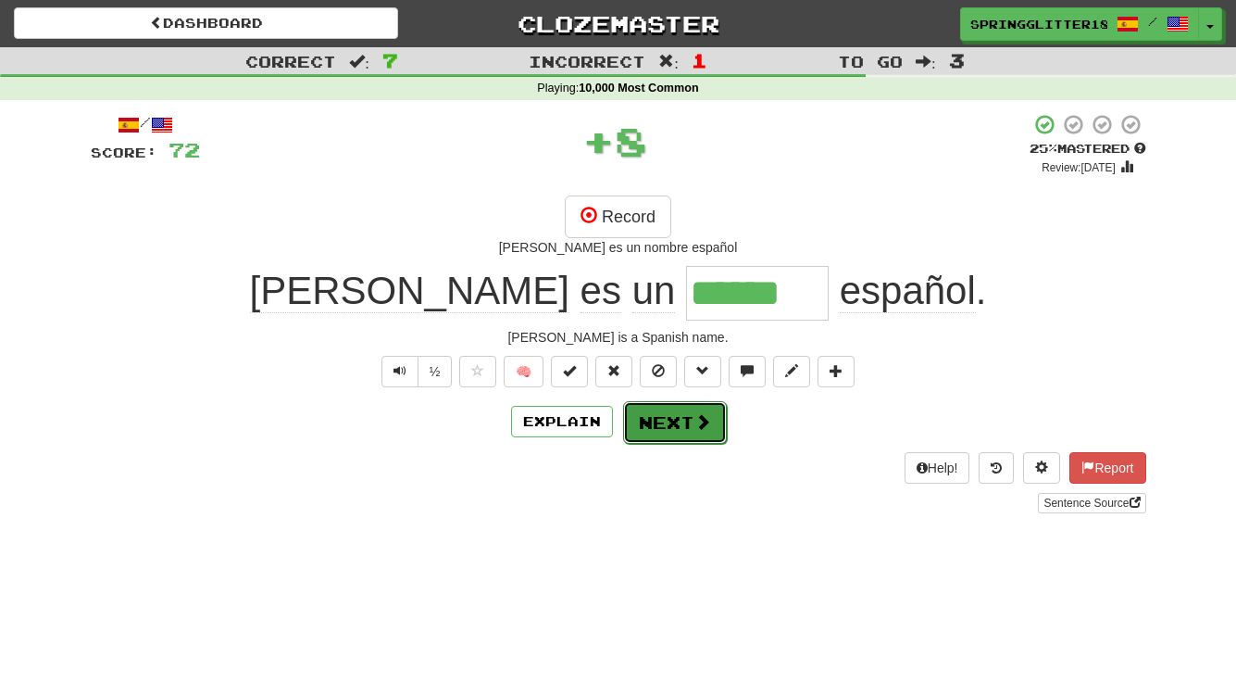
click at [669, 418] on button "Next" at bounding box center [675, 422] width 104 height 43
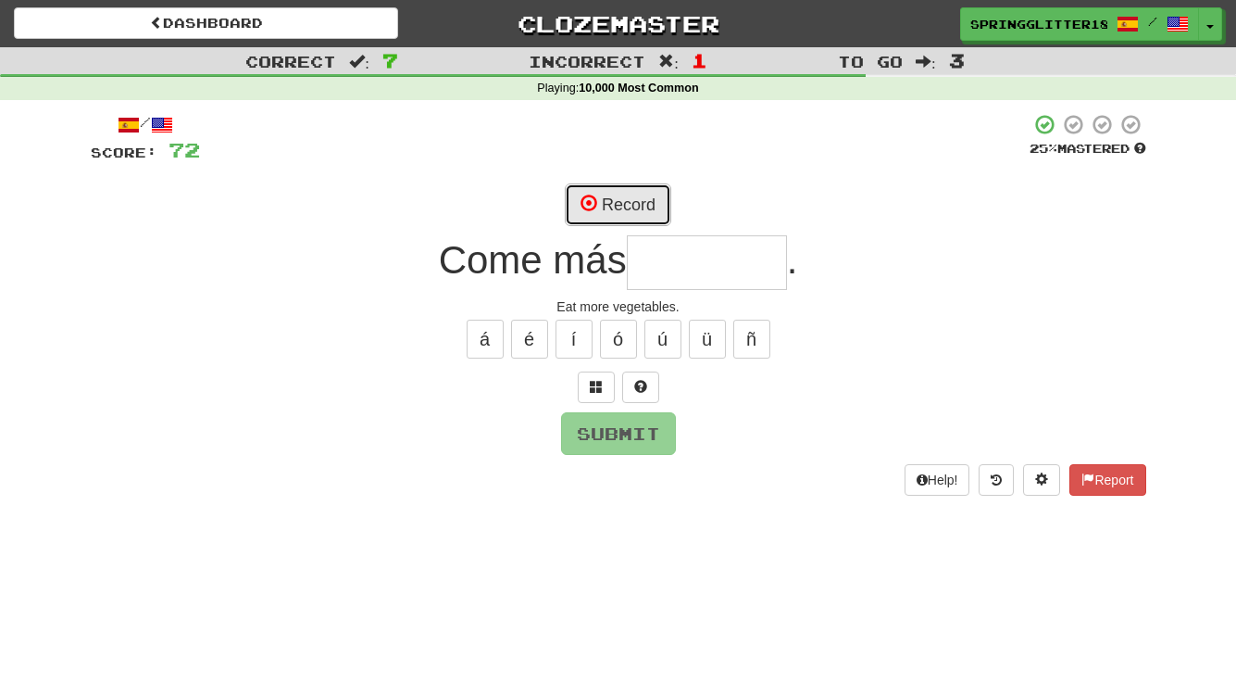
click at [602, 215] on button "Record" at bounding box center [618, 204] width 107 height 43
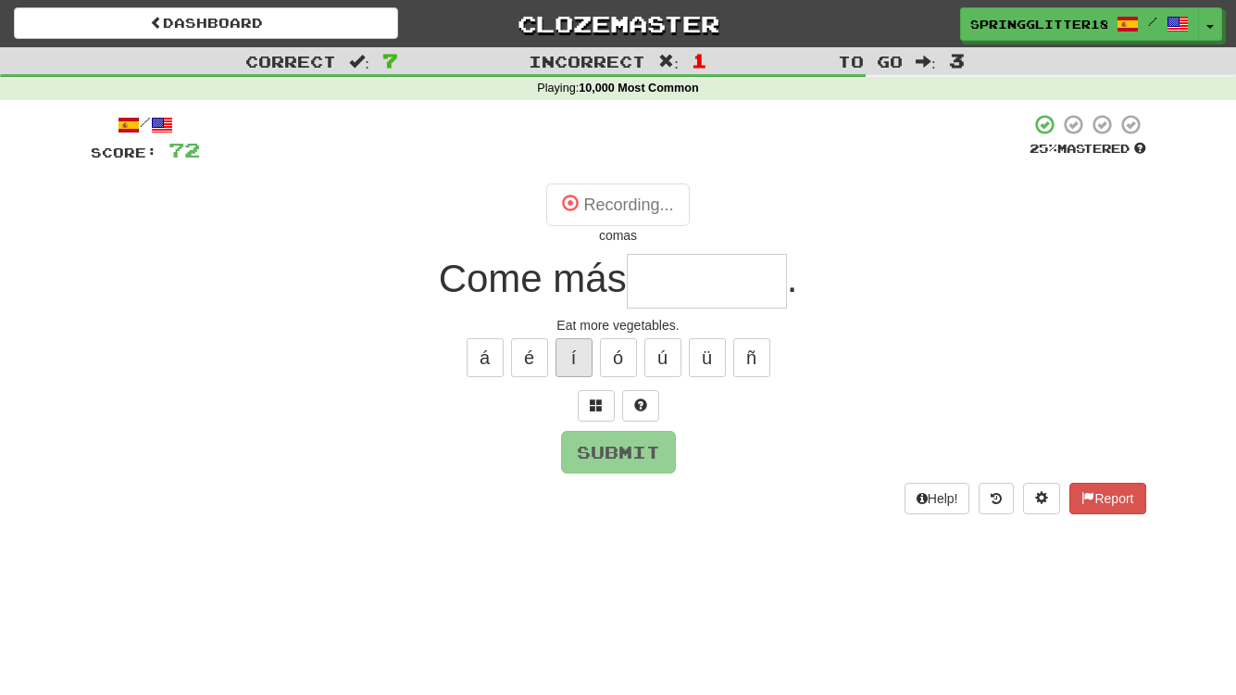
type input "********"
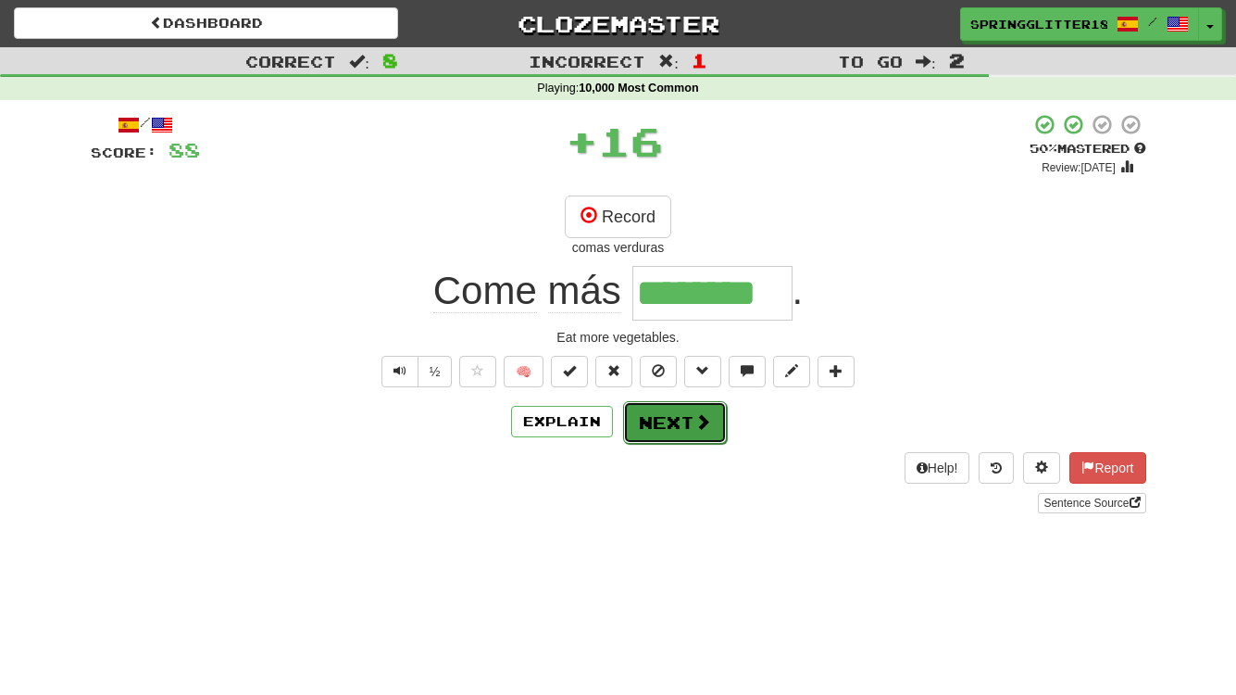
click at [683, 424] on button "Next" at bounding box center [675, 422] width 104 height 43
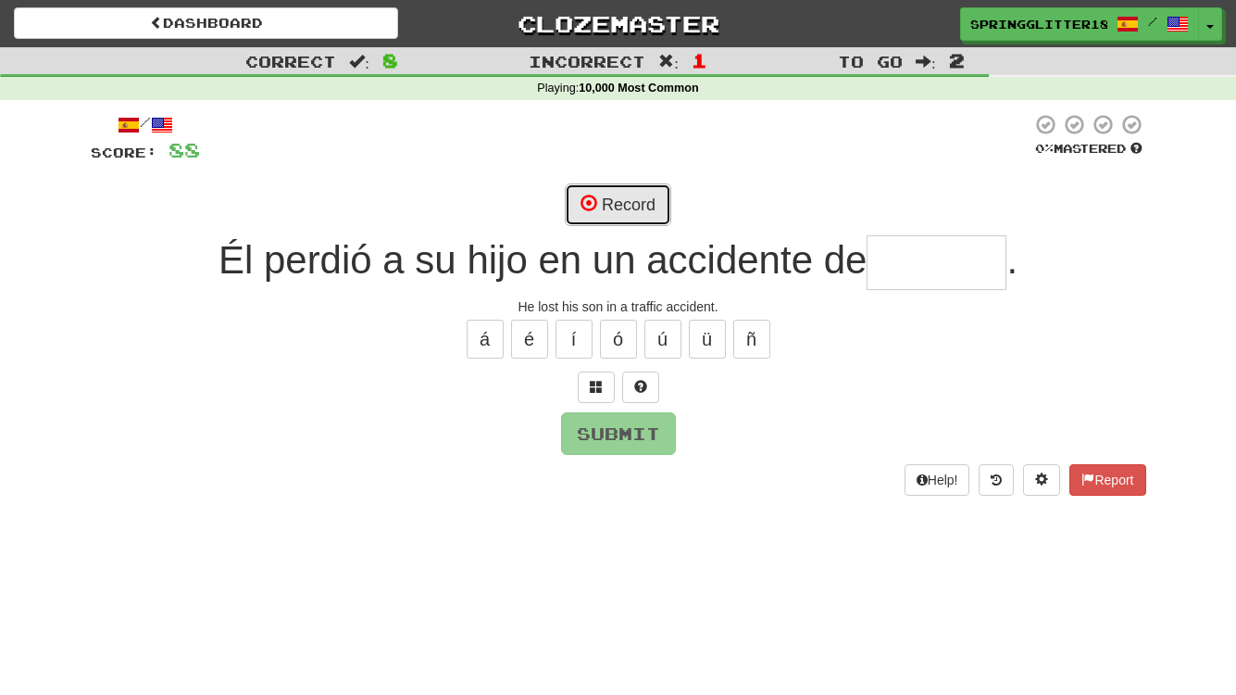
click at [622, 201] on button "Record" at bounding box center [618, 204] width 107 height 43
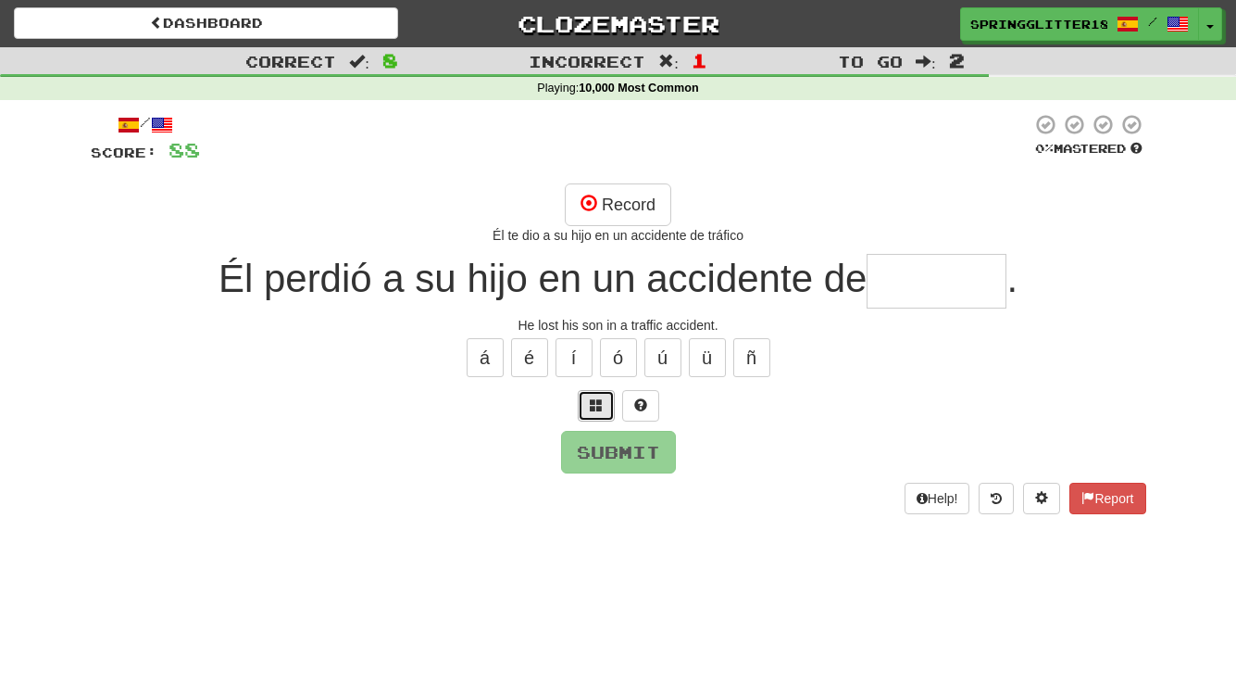
click at [603, 411] on button at bounding box center [596, 405] width 37 height 31
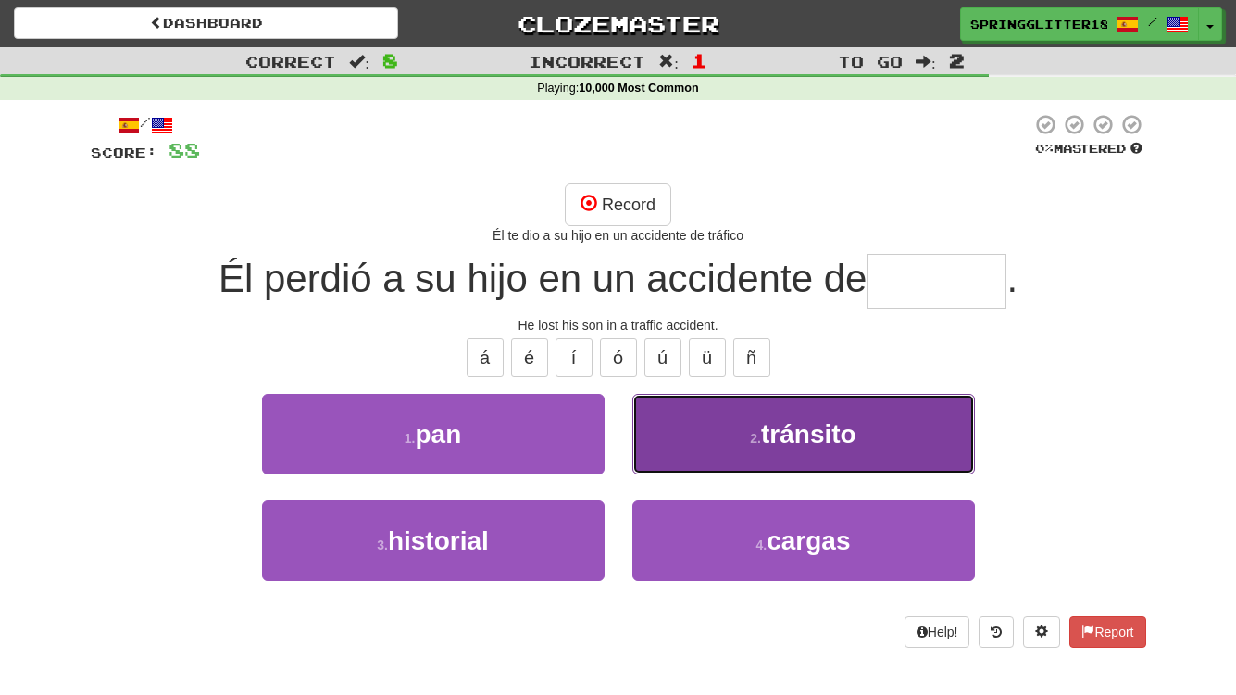
click at [721, 436] on button "2 . tránsito" at bounding box center [804, 434] width 343 height 81
type input "********"
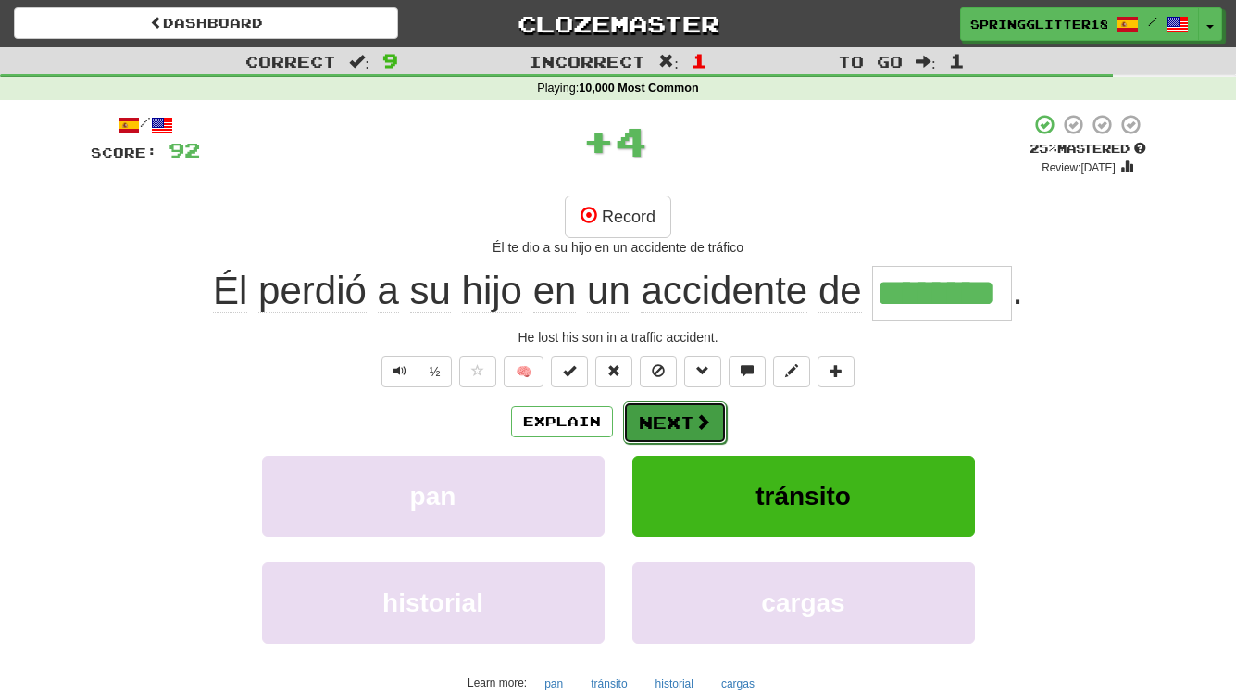
click at [689, 431] on button "Next" at bounding box center [675, 422] width 104 height 43
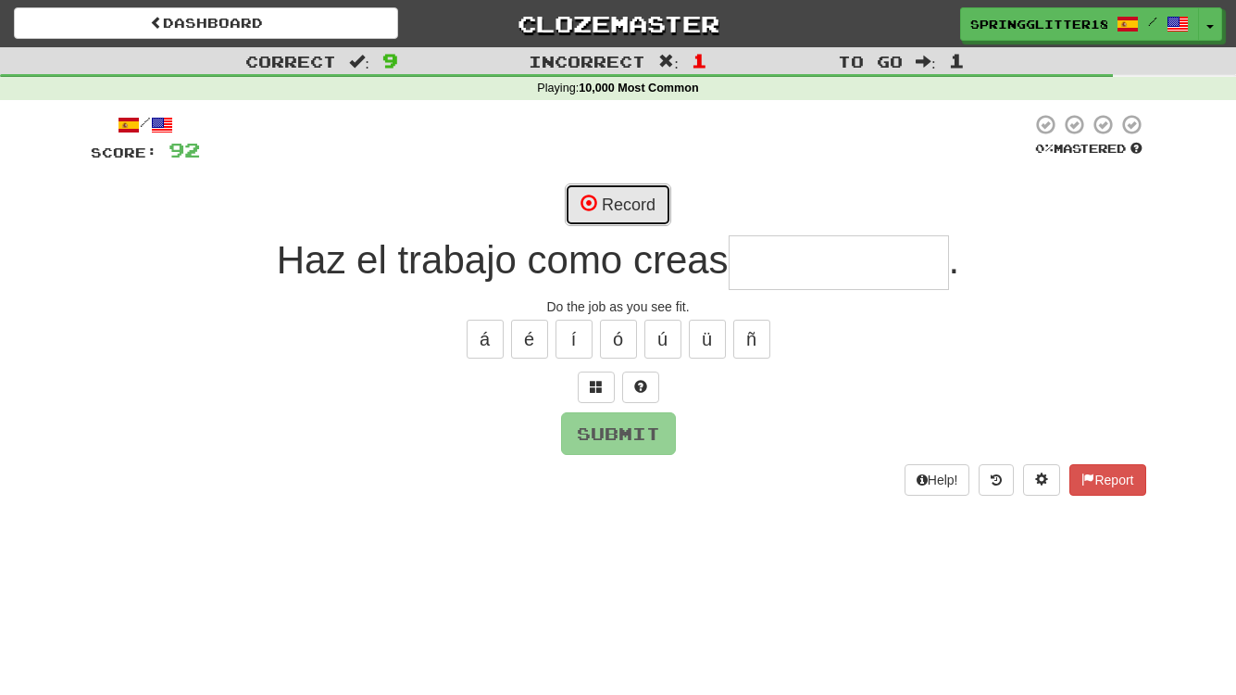
click at [640, 209] on button "Record" at bounding box center [618, 204] width 107 height 43
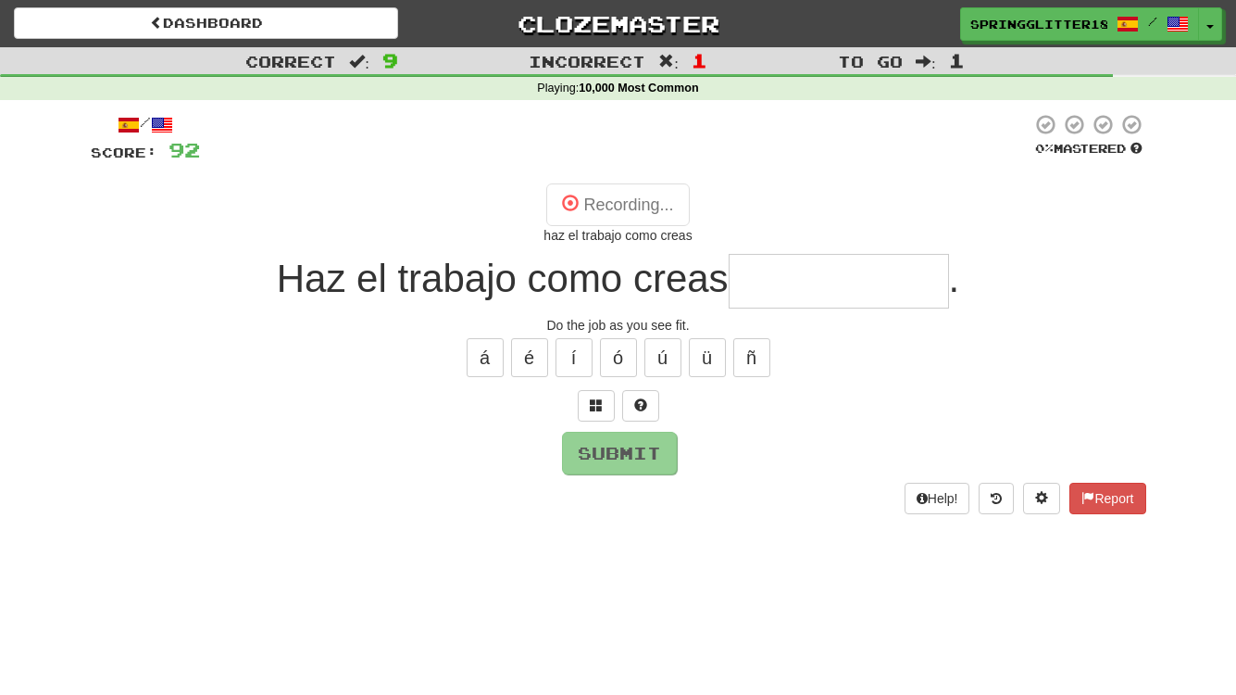
type input "**********"
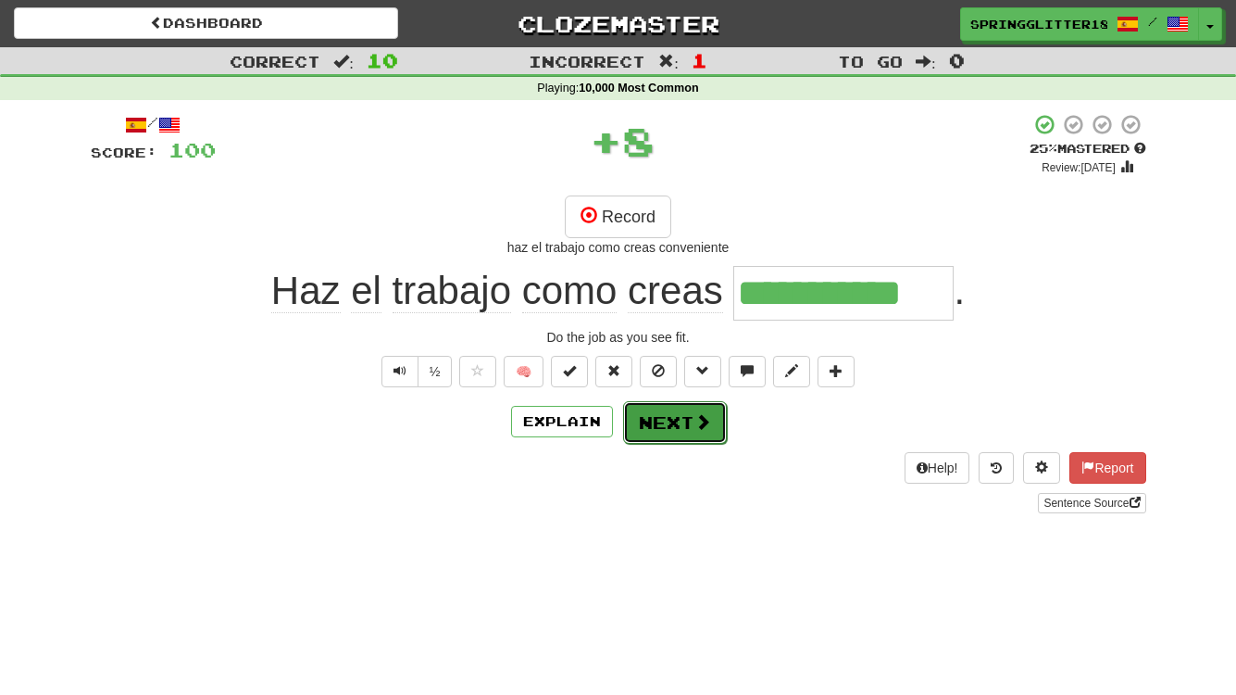
click at [660, 420] on button "Next" at bounding box center [675, 422] width 104 height 43
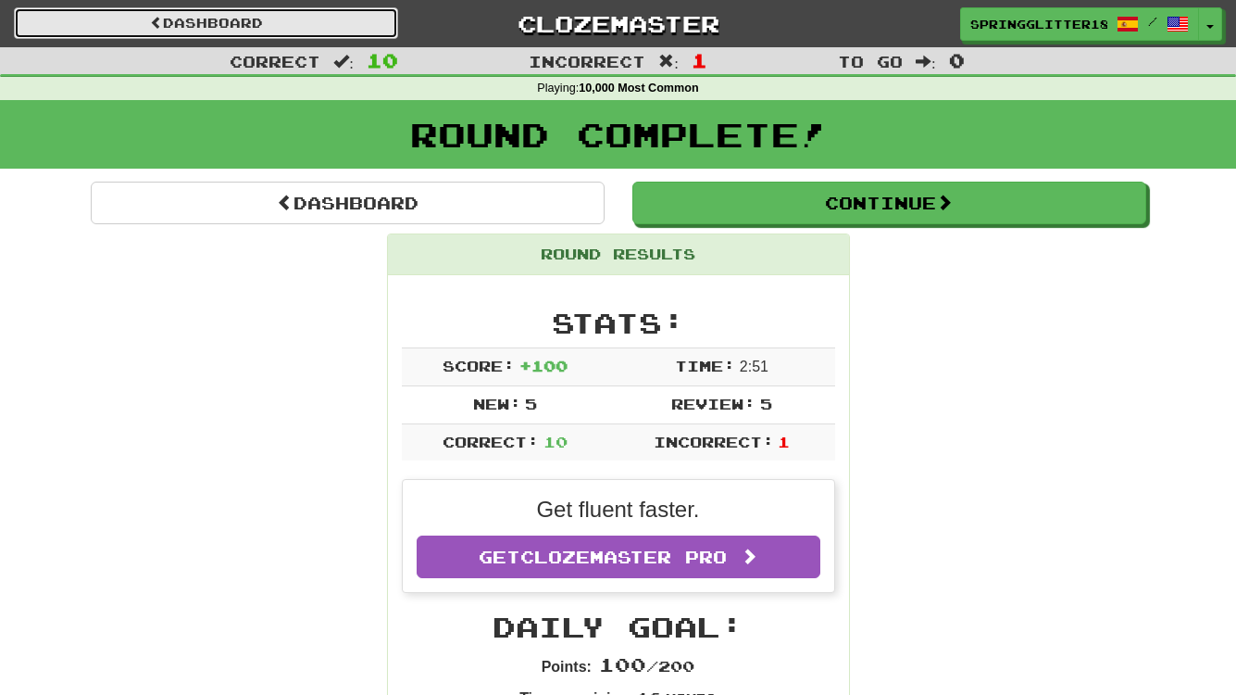
click at [219, 10] on link "Dashboard" at bounding box center [206, 22] width 384 height 31
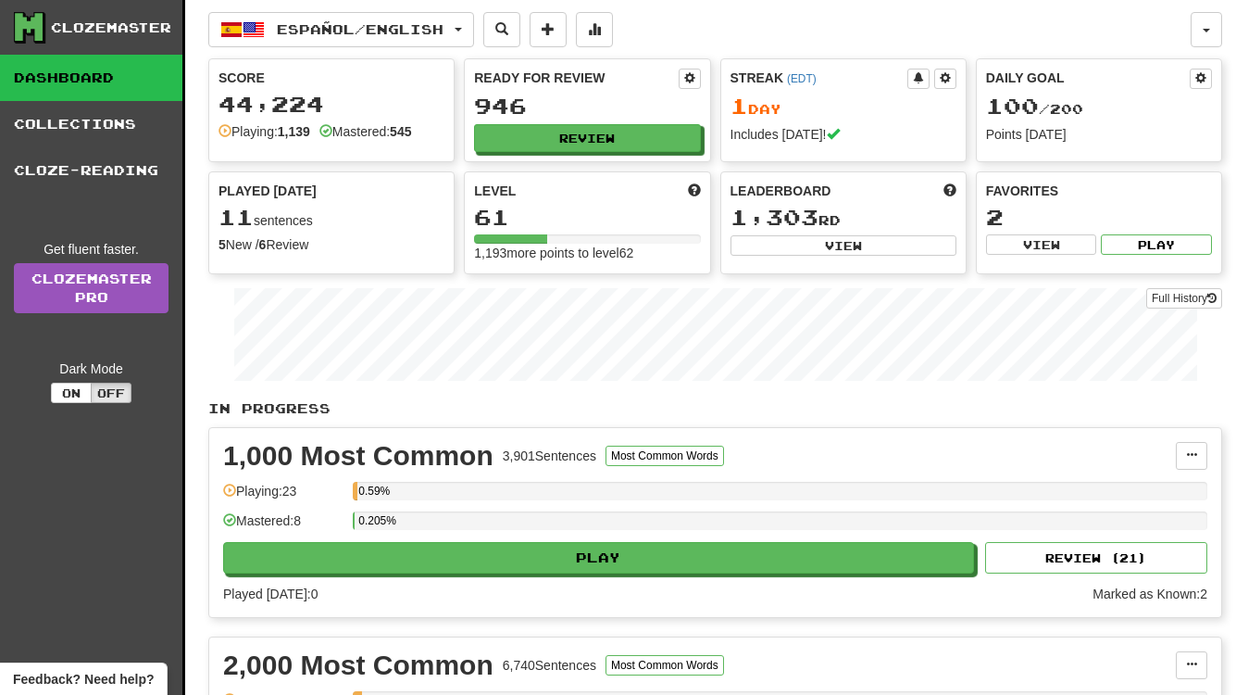
click at [85, 14] on div "Clozemaster" at bounding box center [98, 27] width 169 height 31
click at [93, 40] on div "Clozemaster" at bounding box center [98, 27] width 169 height 31
click at [19, 32] on icon at bounding box center [29, 27] width 28 height 28
click at [225, 26] on span "button" at bounding box center [231, 30] width 22 height 22
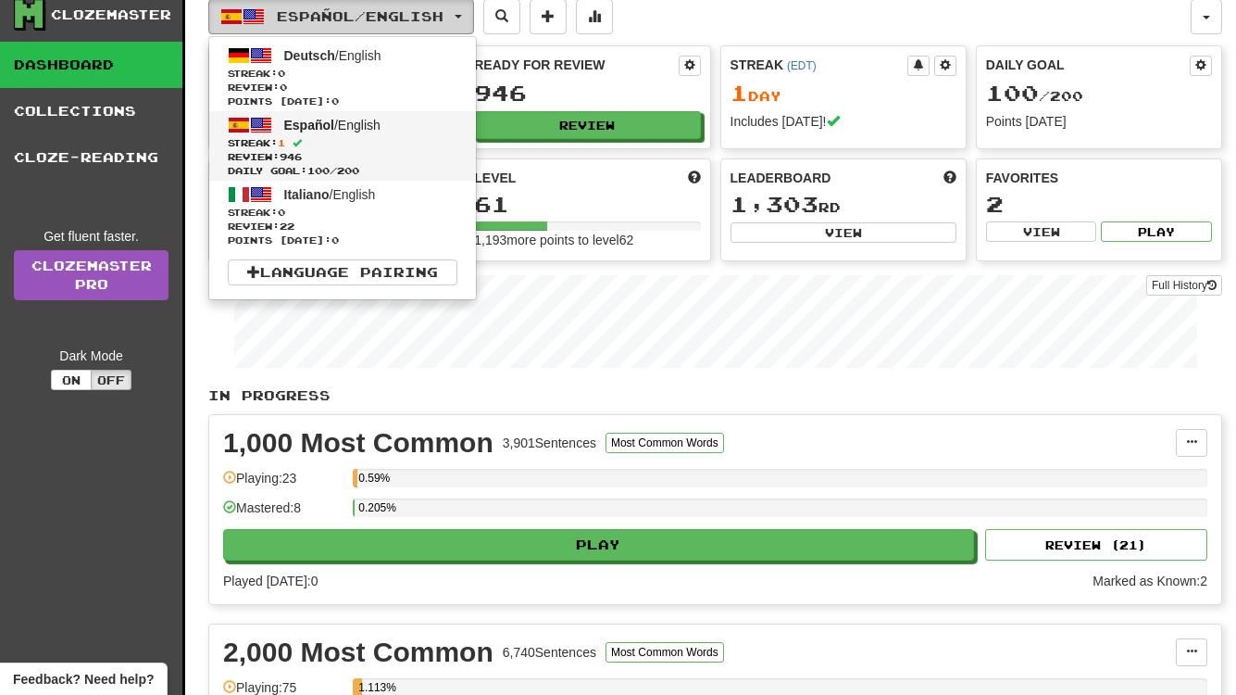
scroll to position [15, 0]
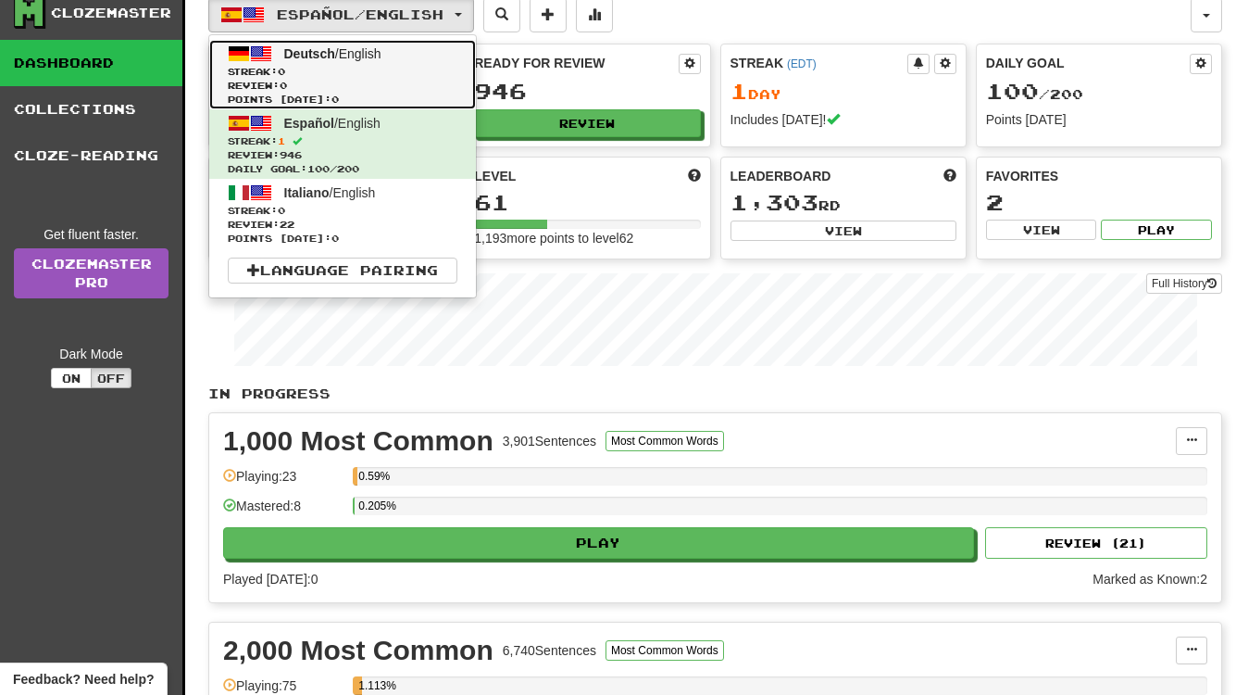
click at [327, 60] on span "Deutsch" at bounding box center [309, 53] width 51 height 15
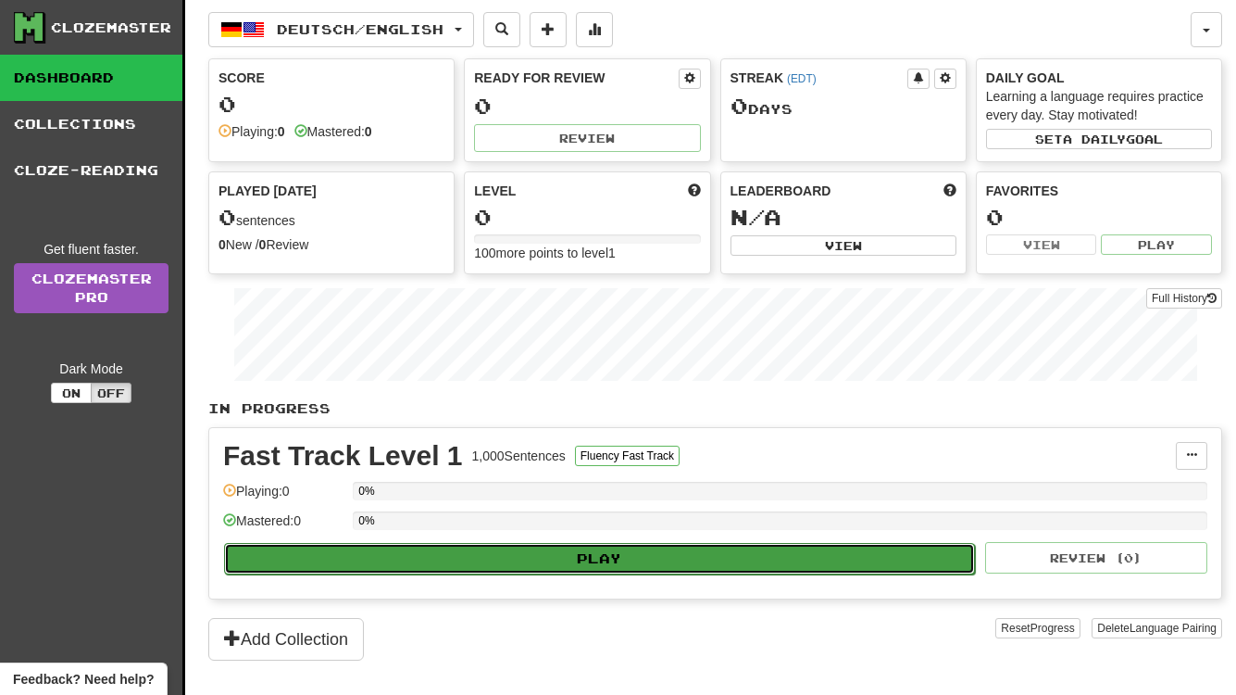
click at [602, 556] on button "Play" at bounding box center [599, 558] width 751 height 31
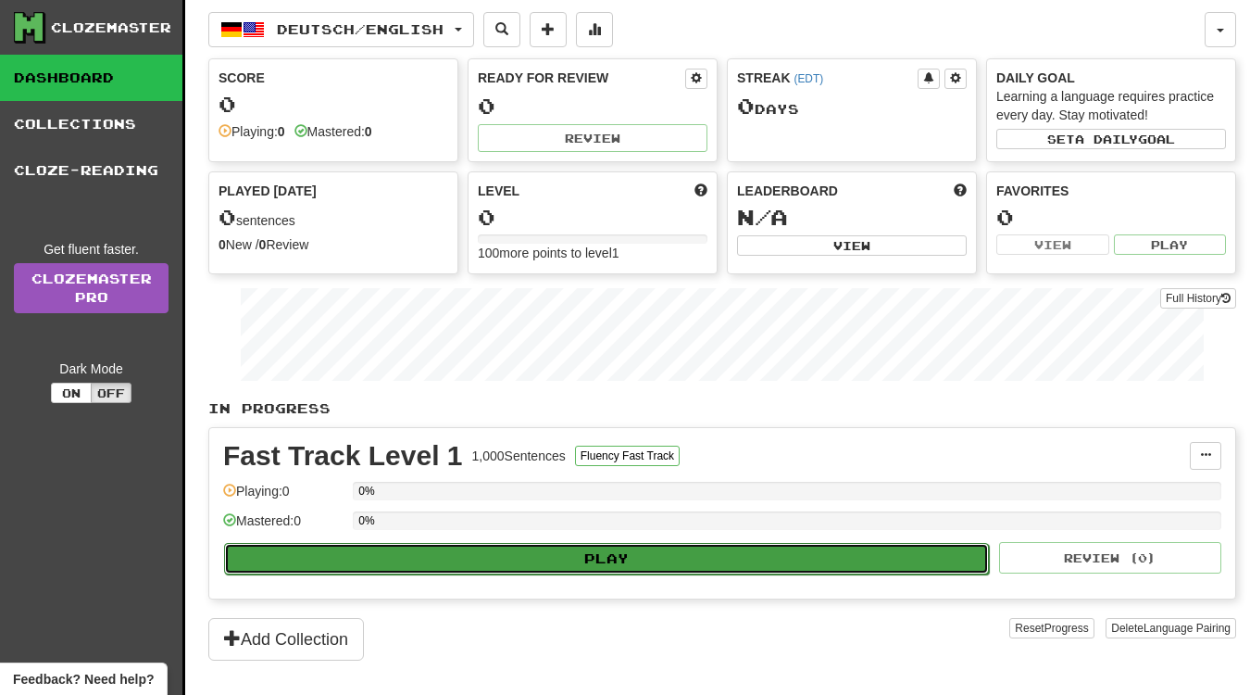
select select "**"
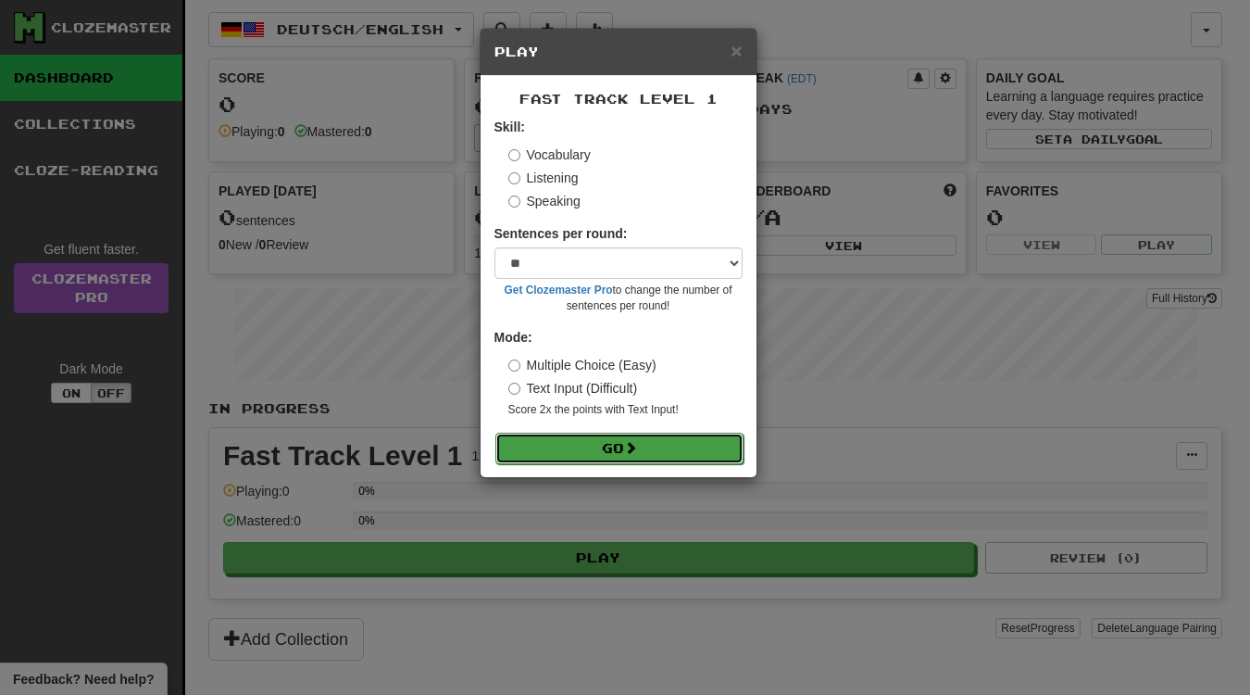
click at [632, 454] on span at bounding box center [630, 447] width 13 height 13
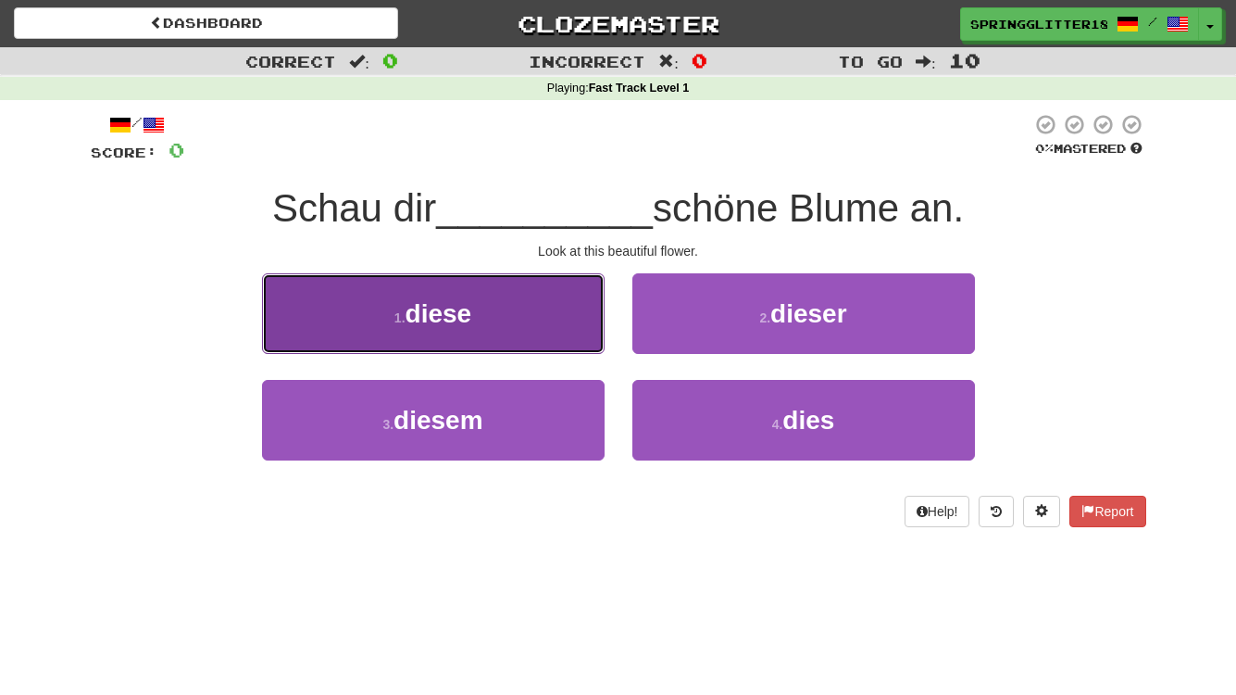
click at [510, 311] on button "1 . diese" at bounding box center [433, 313] width 343 height 81
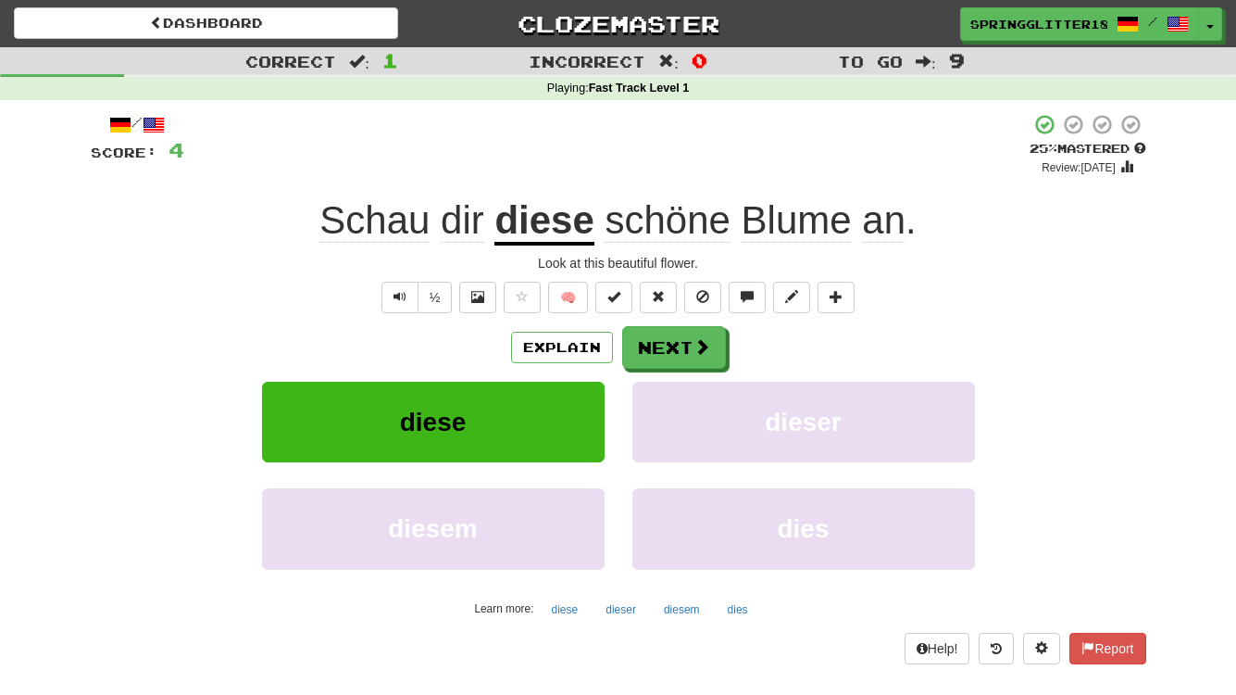
click at [113, 118] on span at bounding box center [120, 125] width 22 height 22
click at [113, 118] on div at bounding box center [618, 347] width 1236 height 695
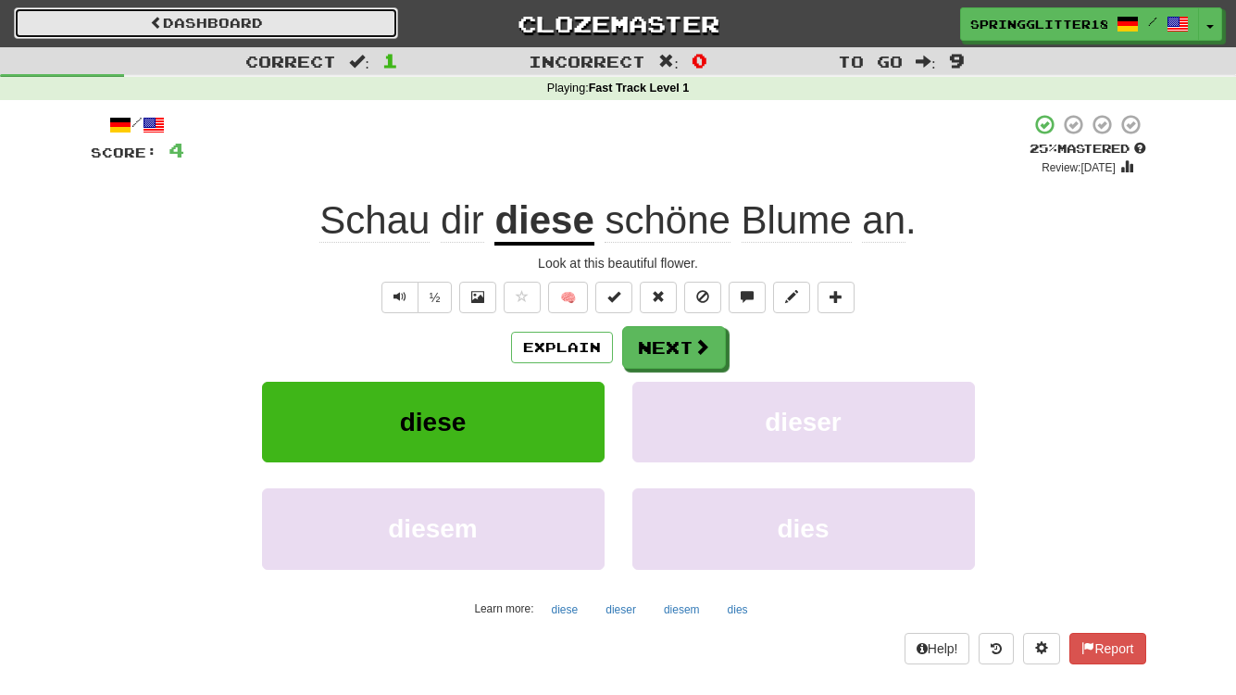
click at [120, 16] on link "Dashboard" at bounding box center [206, 22] width 384 height 31
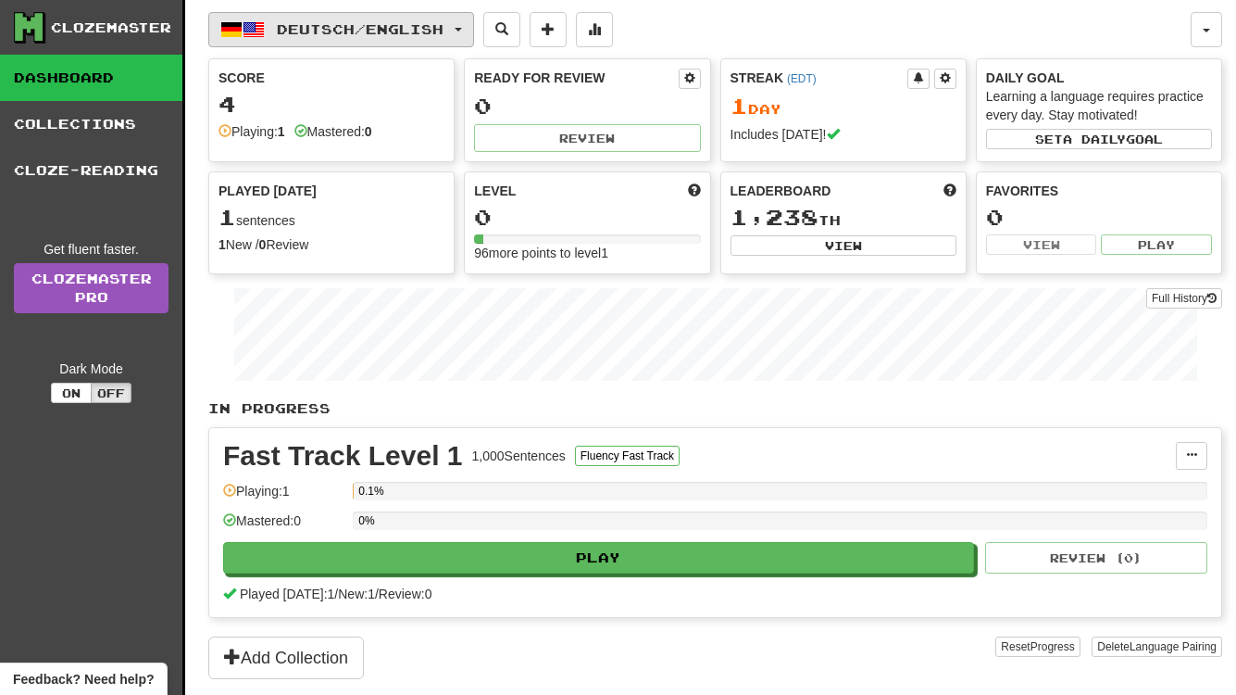
click at [277, 32] on span "Deutsch / English" at bounding box center [360, 29] width 167 height 16
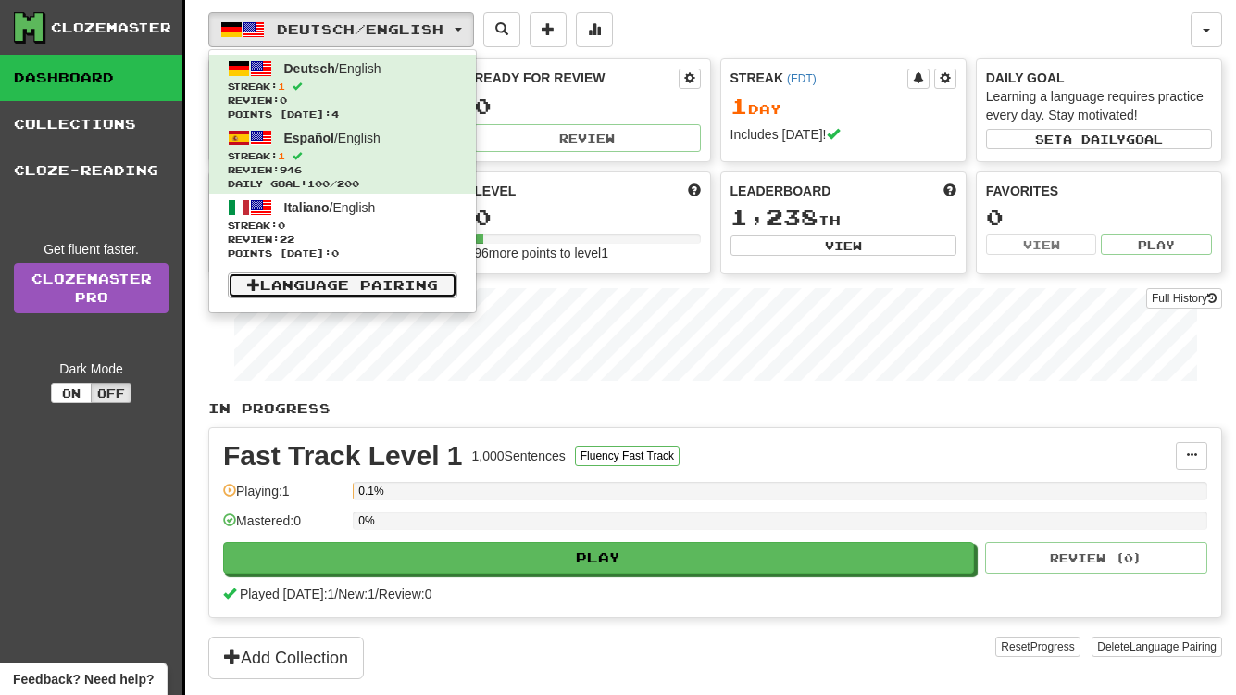
click at [329, 282] on link "Language Pairing" at bounding box center [343, 285] width 230 height 26
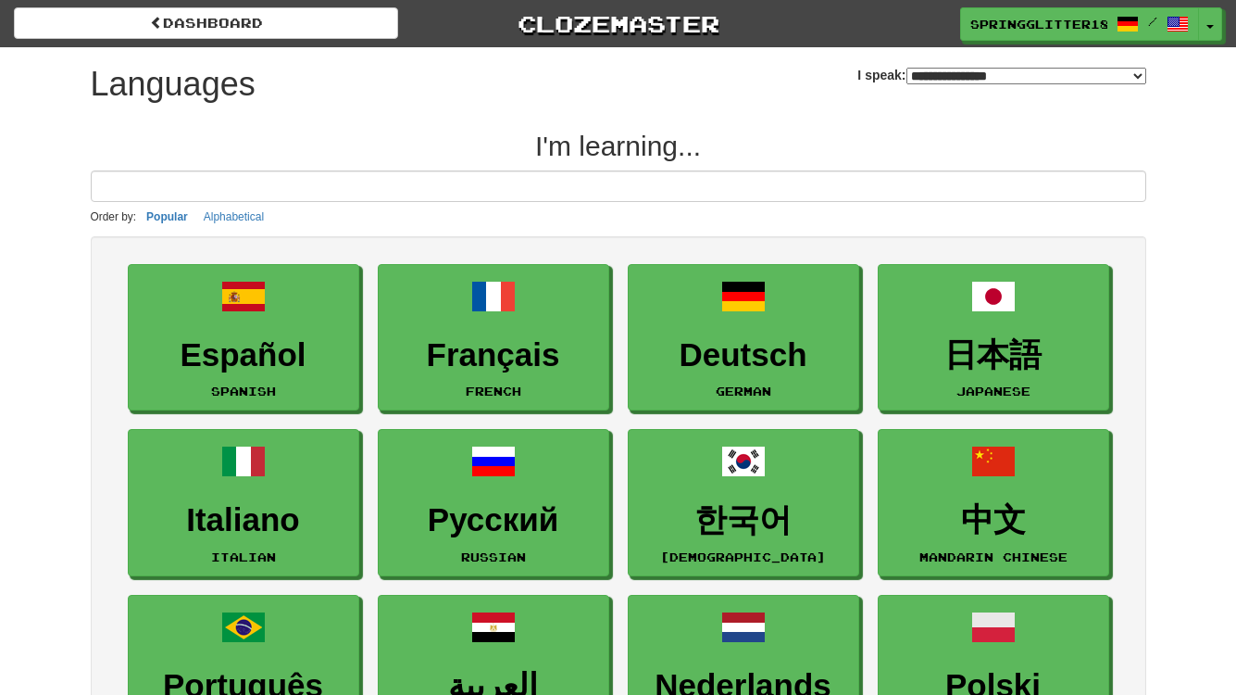
select select "*******"
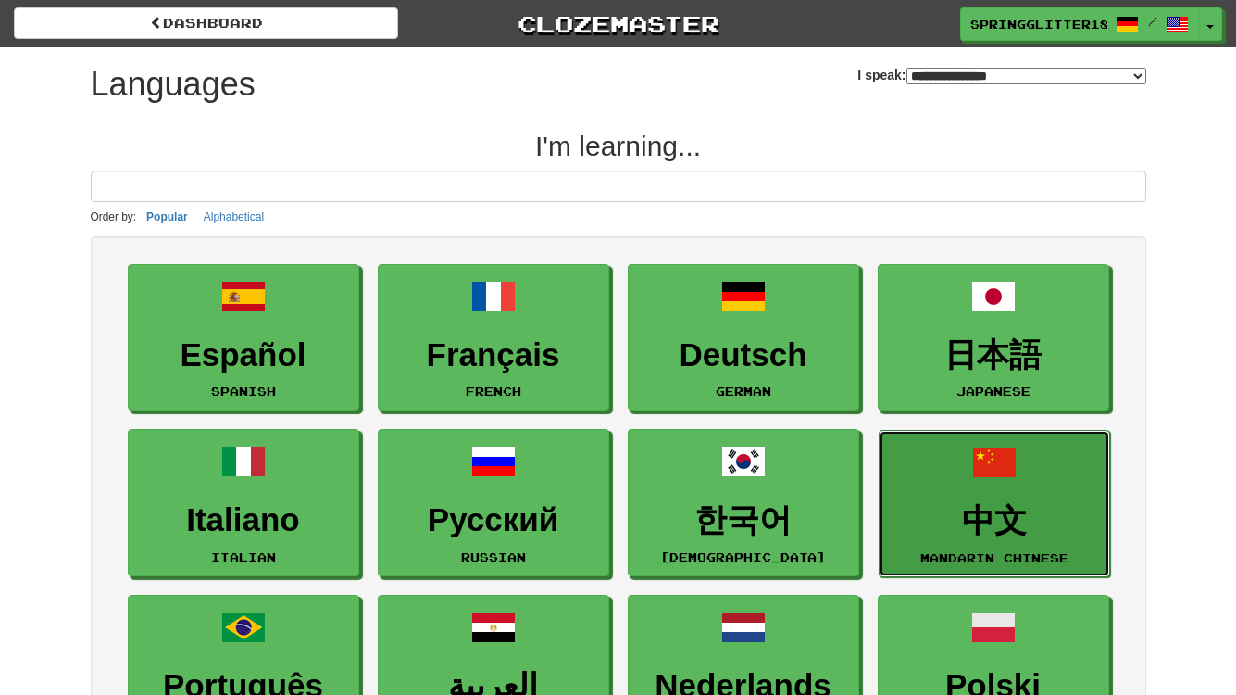
click at [1038, 506] on h3 "中文" at bounding box center [994, 521] width 211 height 36
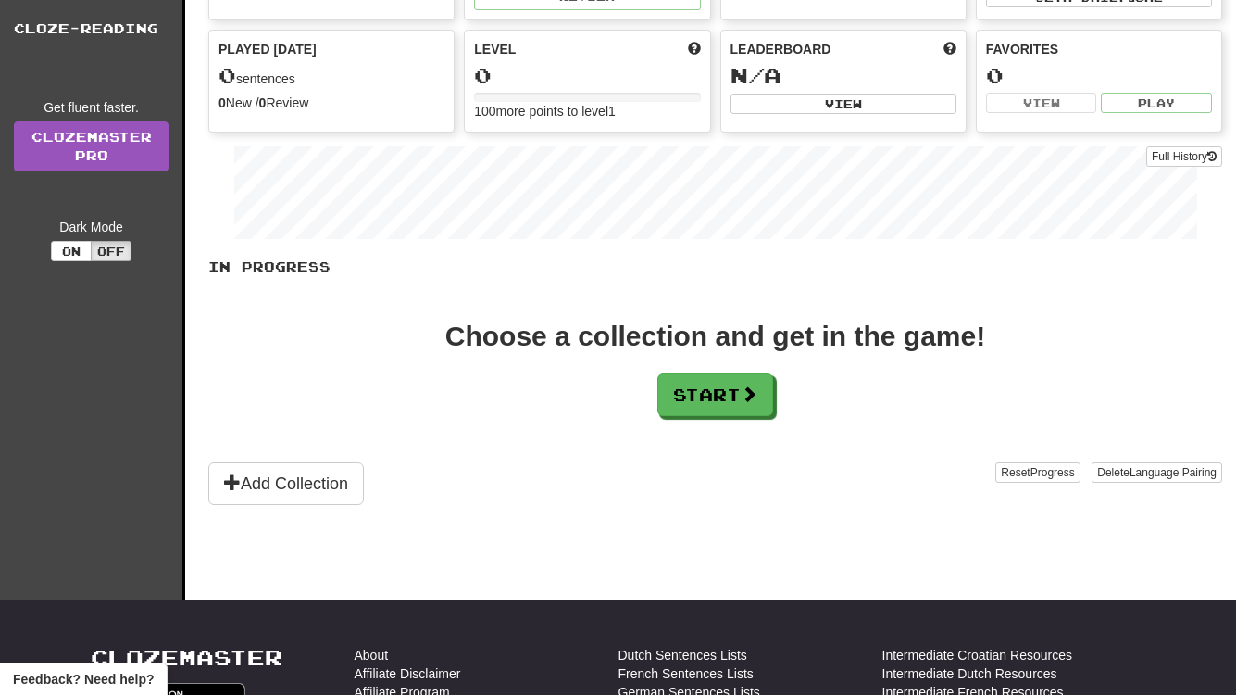
scroll to position [325, 0]
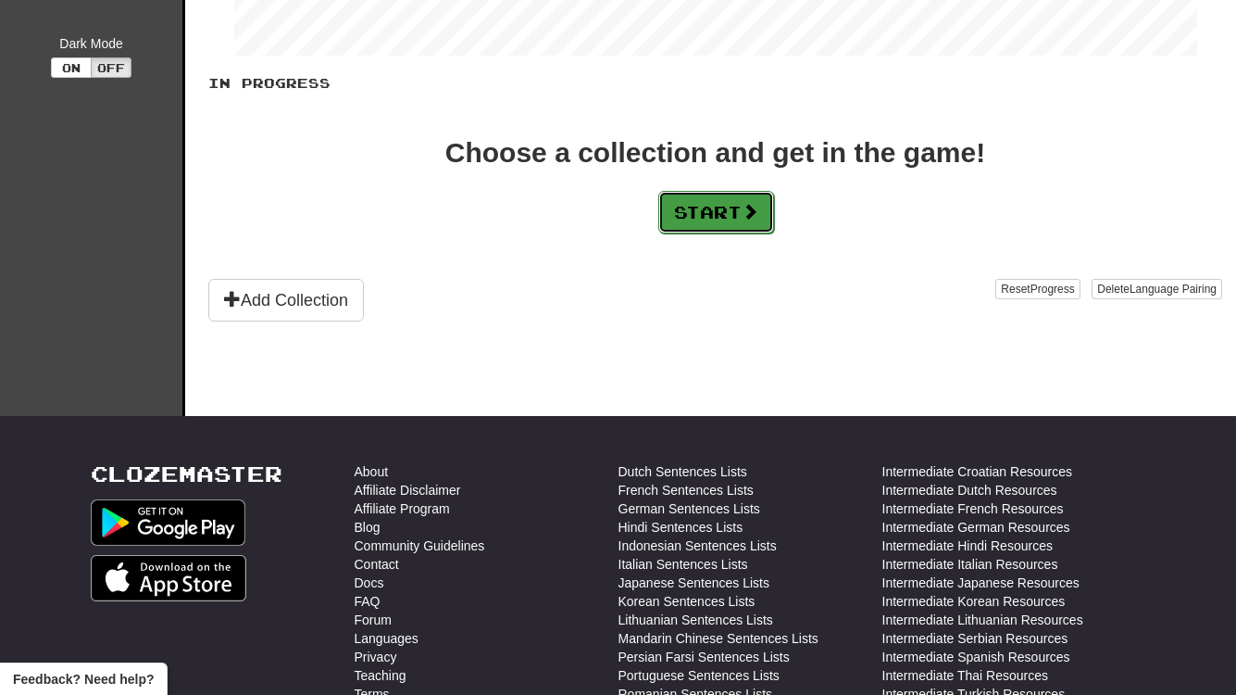
click at [723, 224] on button "Start" at bounding box center [716, 212] width 116 height 43
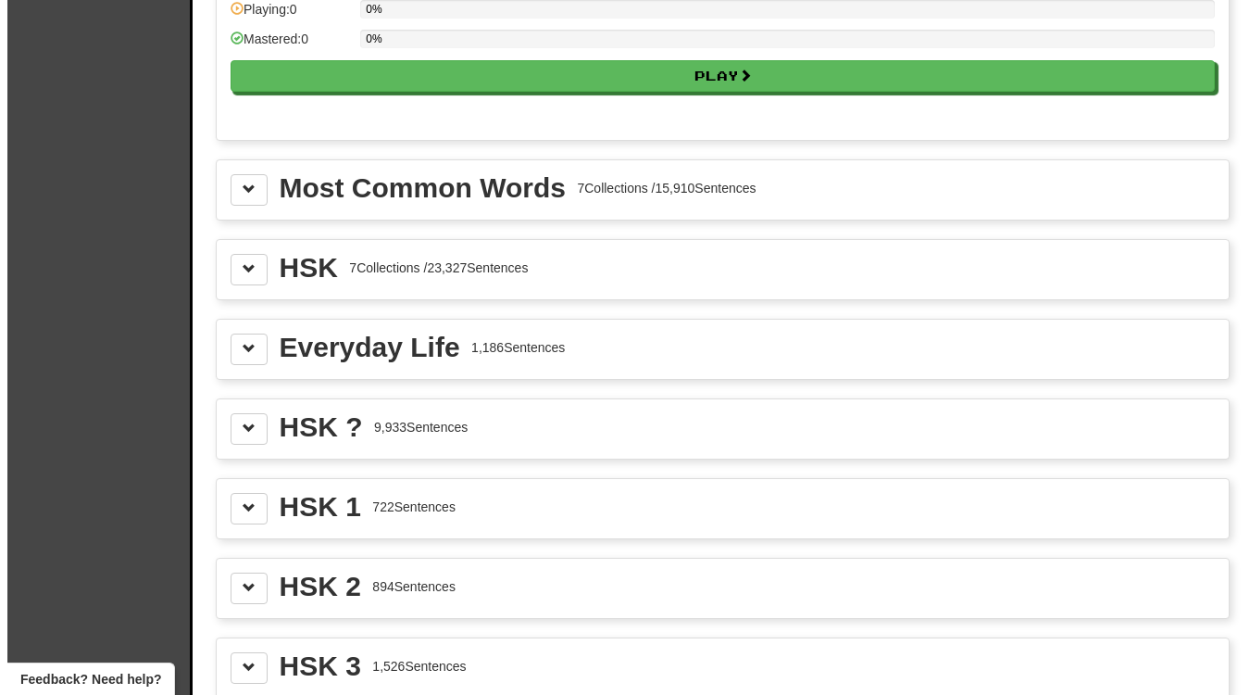
scroll to position [1948, 0]
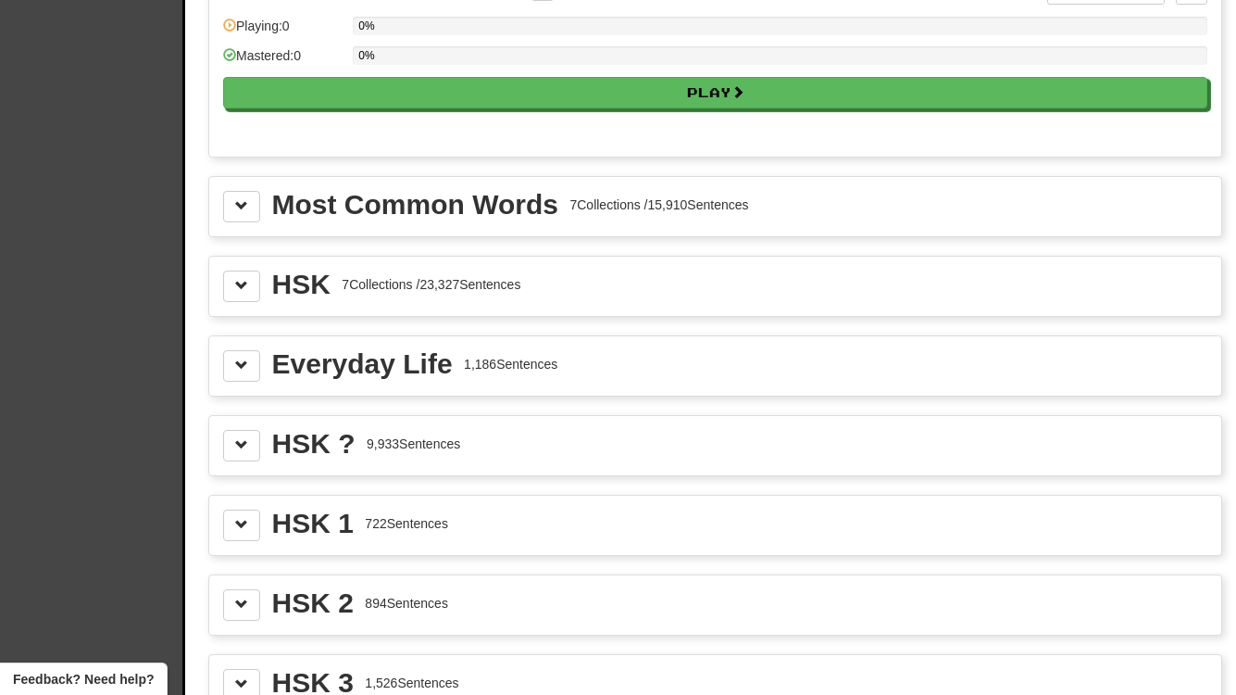
click at [324, 198] on div "Most Common Words" at bounding box center [415, 205] width 286 height 28
click at [221, 207] on div "Most Common Words 7 Collections / 15,910 Sentences" at bounding box center [715, 206] width 1012 height 59
click at [233, 209] on button at bounding box center [241, 206] width 37 height 31
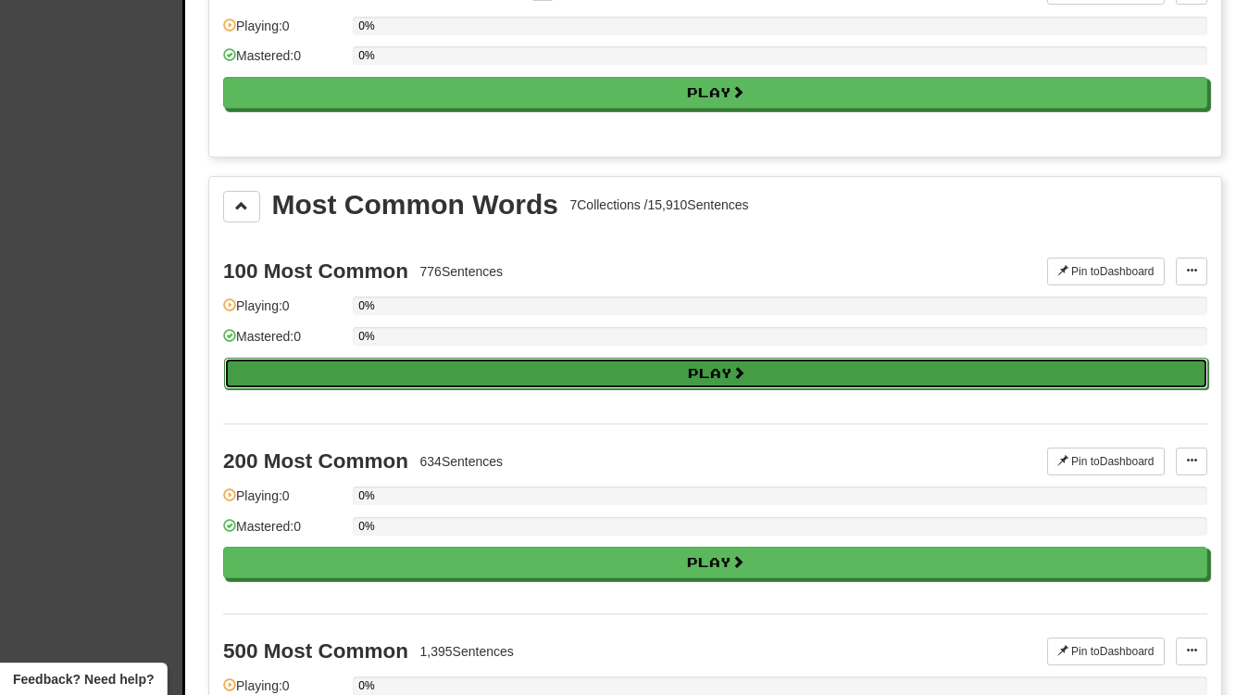
click at [660, 370] on button "Play" at bounding box center [716, 372] width 984 height 31
select select "**"
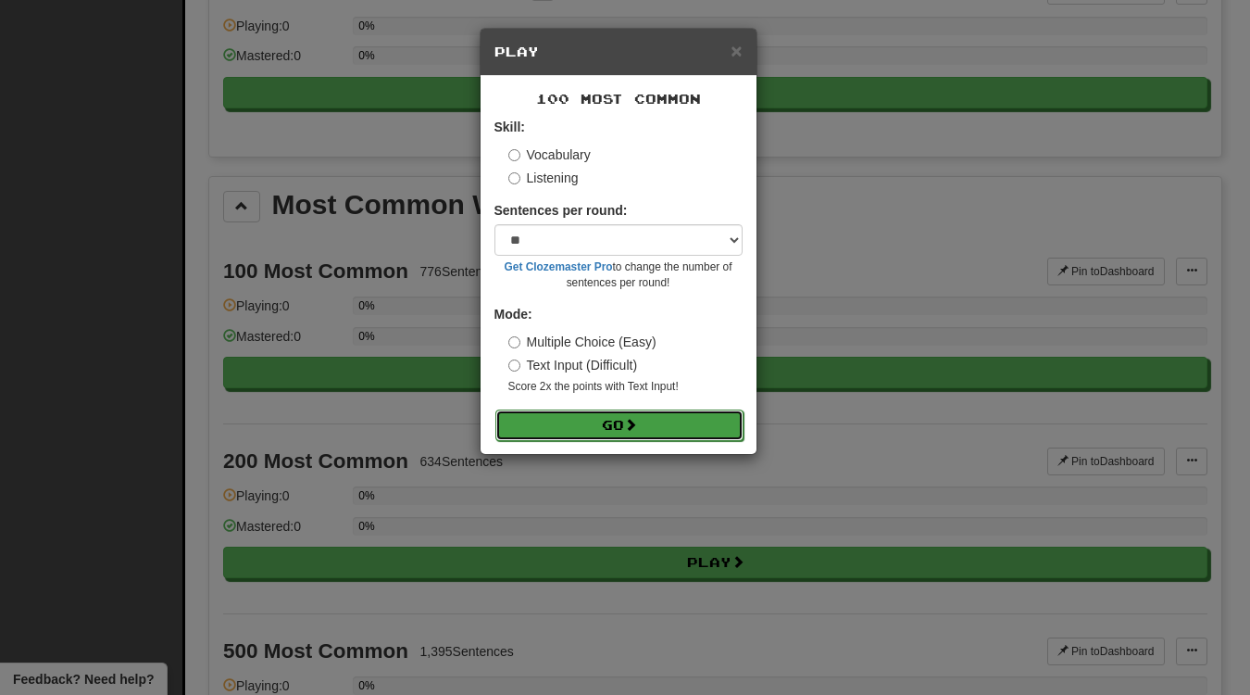
click at [659, 419] on button "Go" at bounding box center [619, 424] width 248 height 31
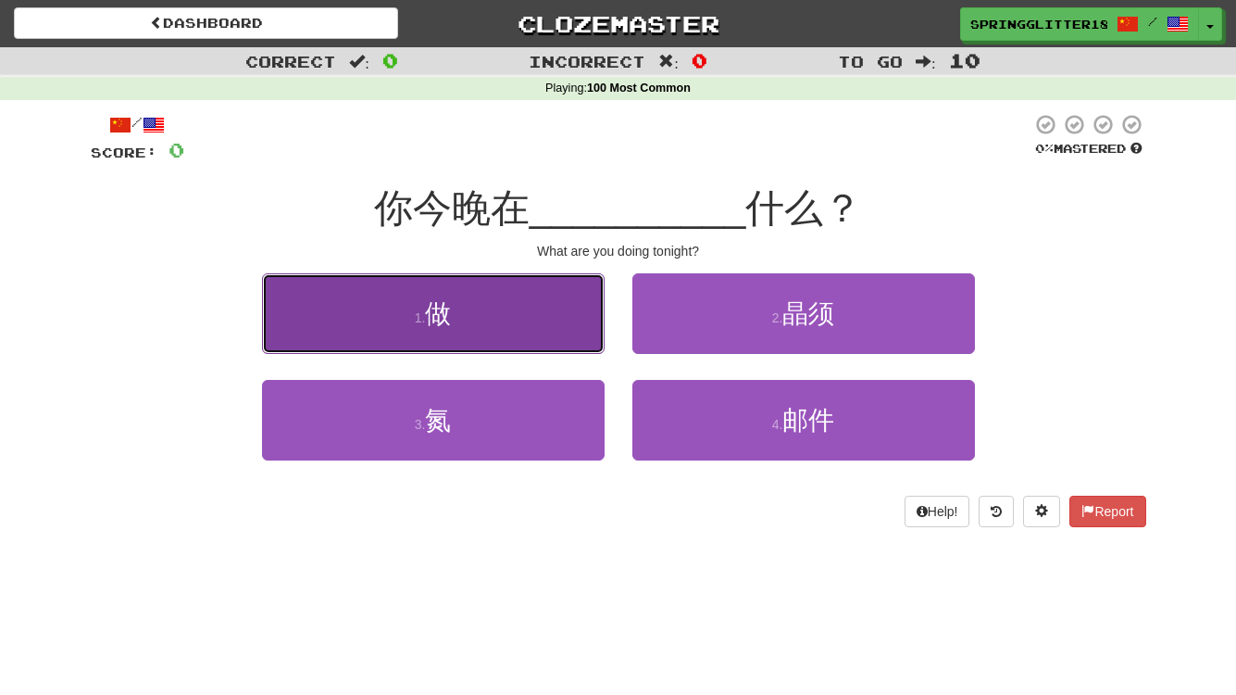
click at [416, 332] on button "1 . 做" at bounding box center [433, 313] width 343 height 81
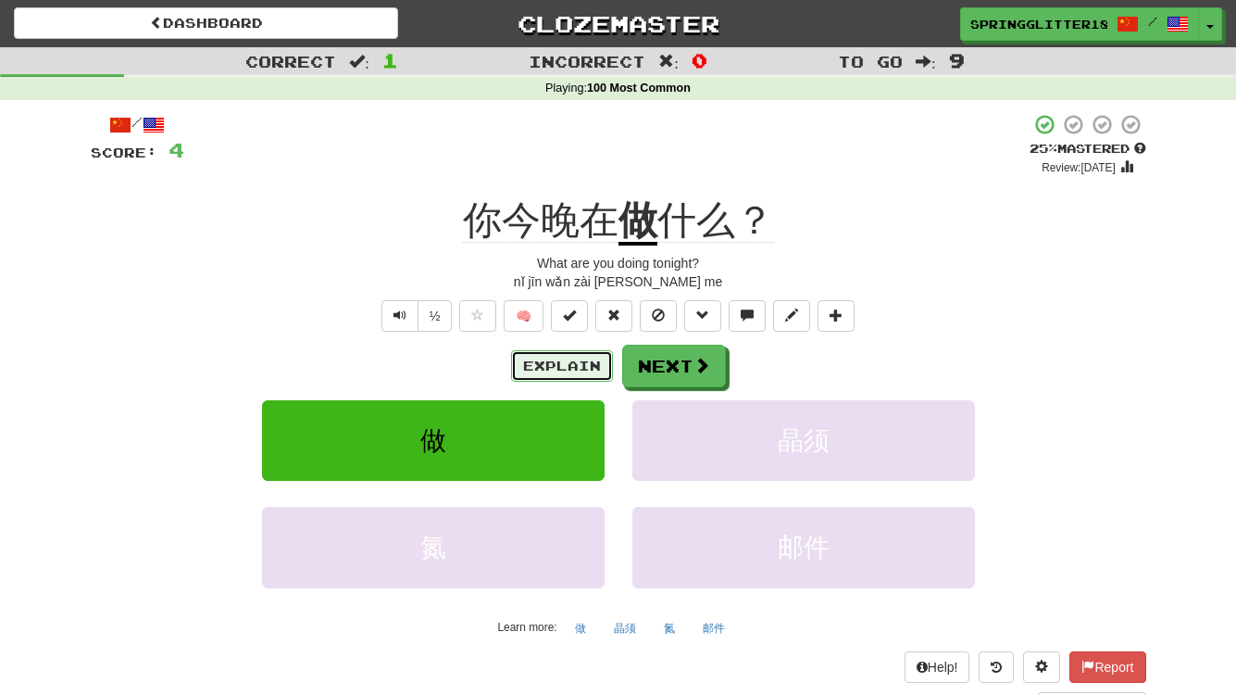
click at [576, 370] on button "Explain" at bounding box center [562, 365] width 102 height 31
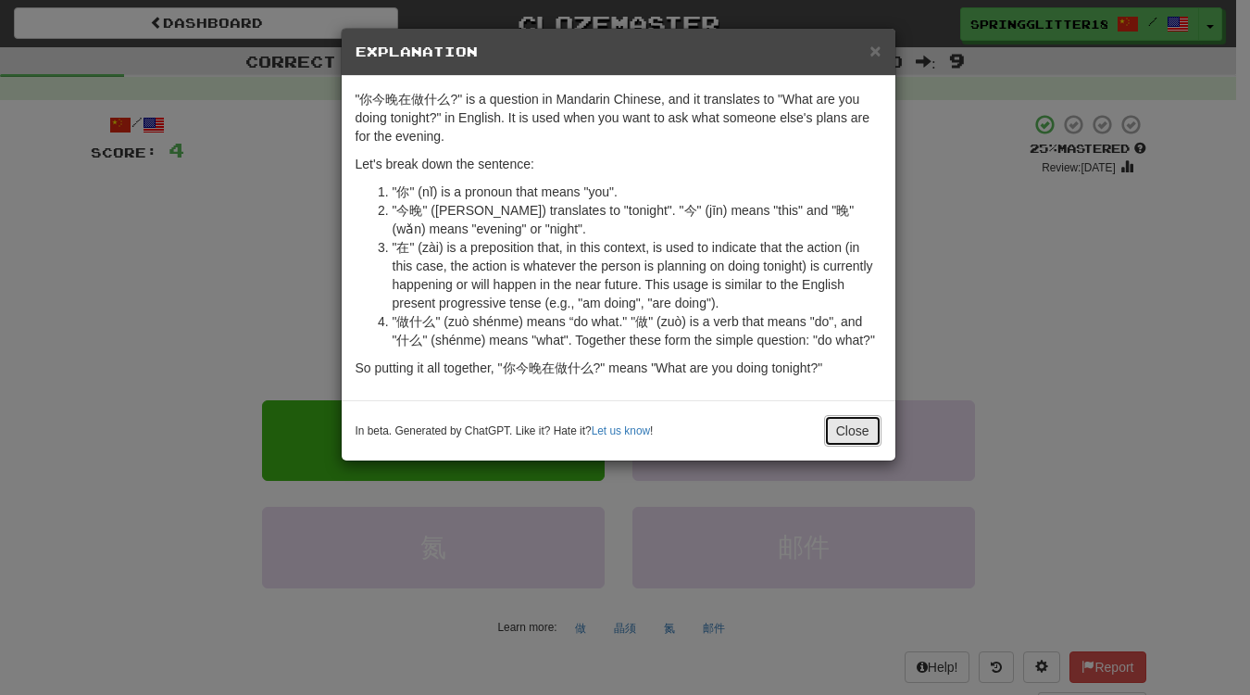
click at [837, 446] on button "Close" at bounding box center [852, 430] width 57 height 31
